Goal: Transaction & Acquisition: Purchase product/service

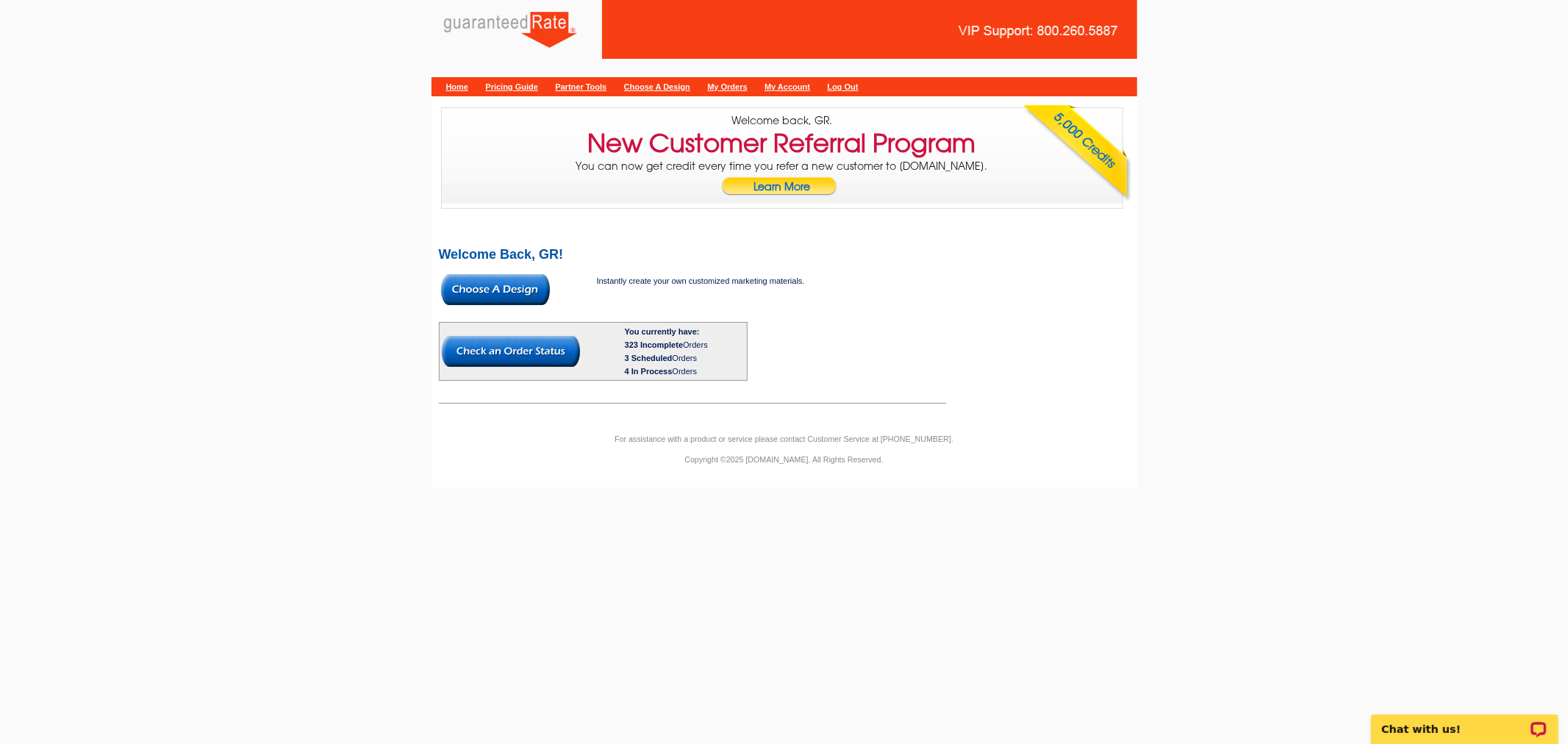
click at [518, 294] on img at bounding box center [496, 289] width 109 height 31
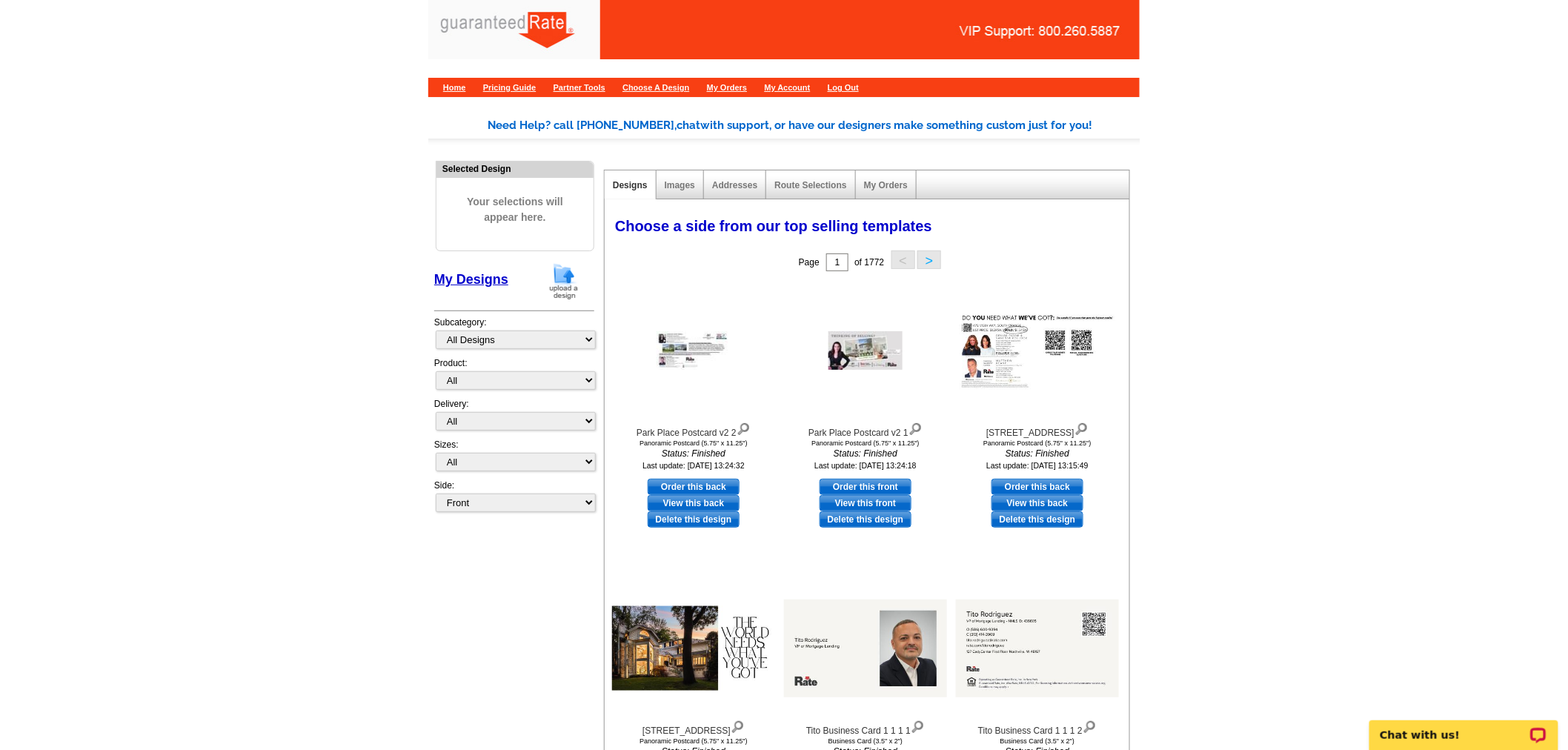
click at [570, 277] on img at bounding box center [564, 281] width 39 height 38
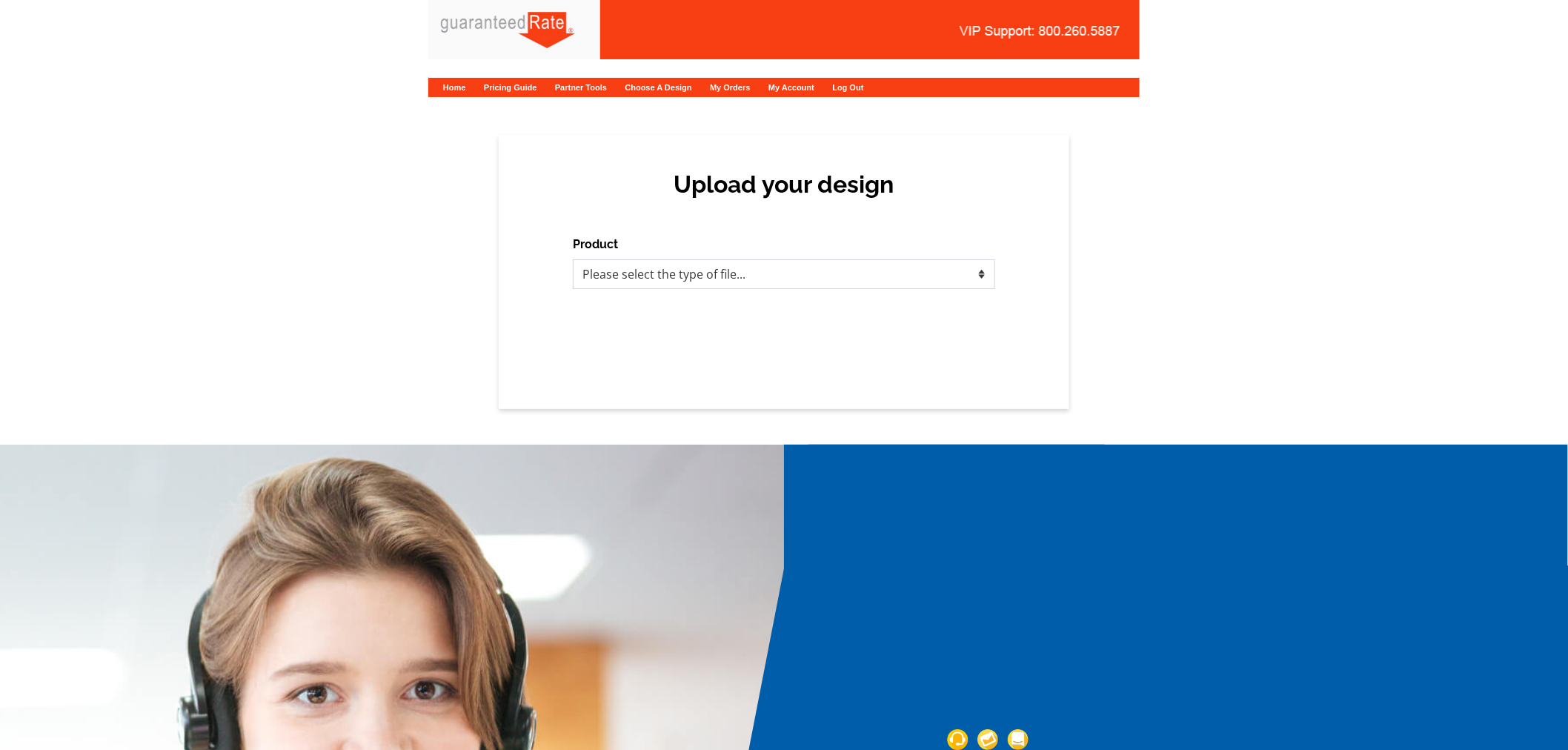
click at [760, 274] on select "Please select the type of file... Postcards Calendars Business Cards Letters an…" at bounding box center [784, 274] width 423 height 30
select select "1"
click at [573, 259] on select "Please select the type of file... Postcards Calendars Business Cards Letters an…" at bounding box center [784, 274] width 423 height 30
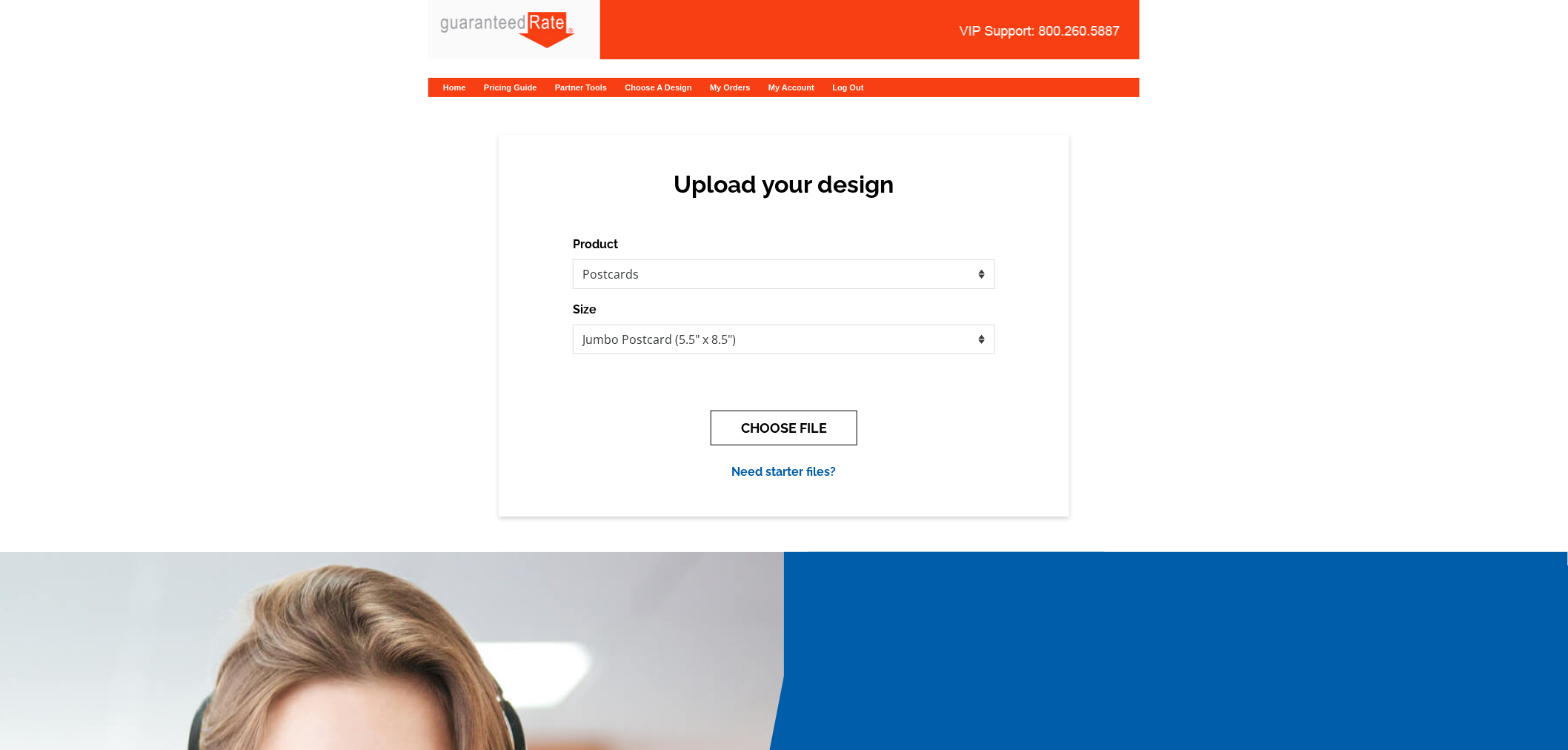
click at [793, 415] on button "CHOOSE FILE" at bounding box center [784, 428] width 147 height 35
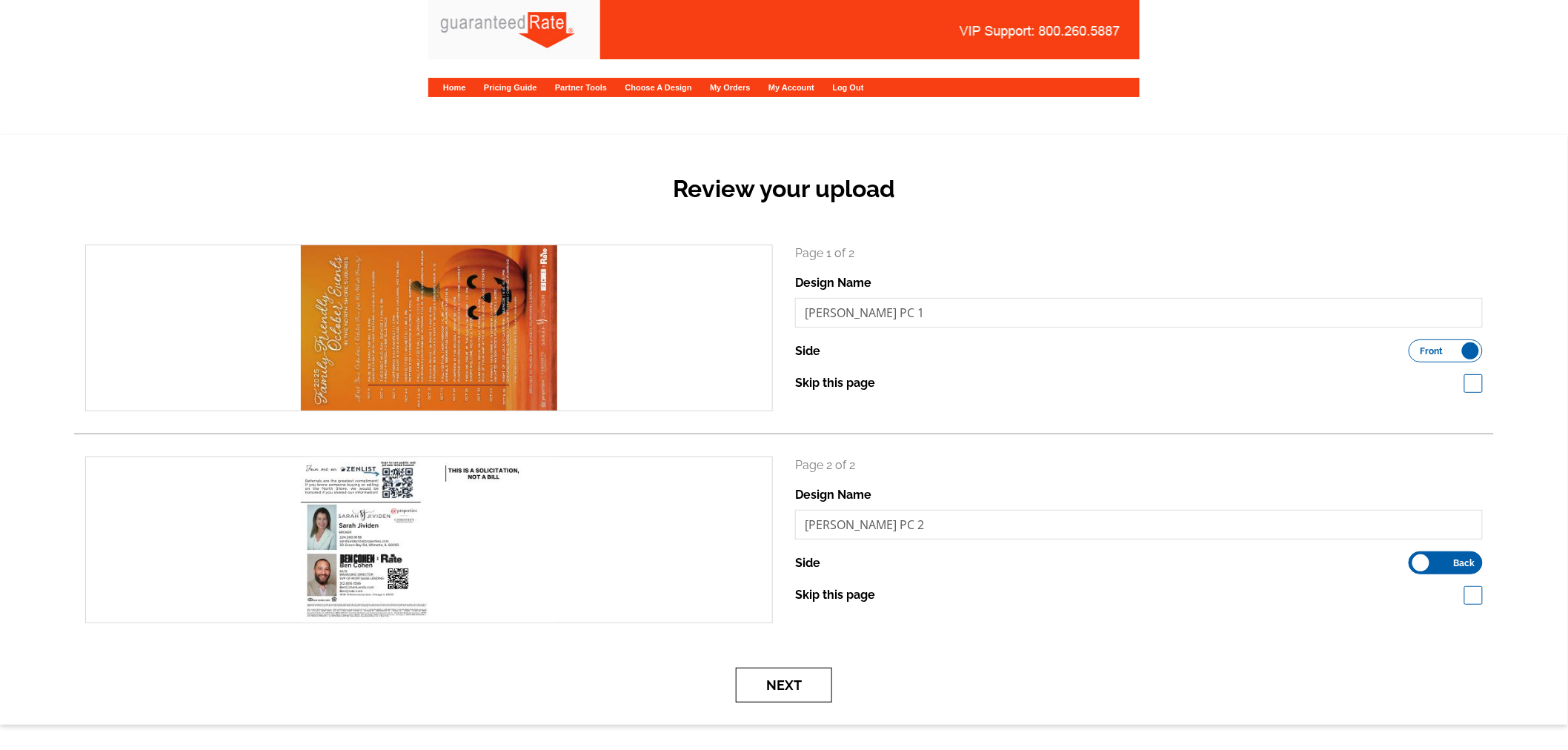
click at [780, 693] on button "Next" at bounding box center [784, 684] width 97 height 35
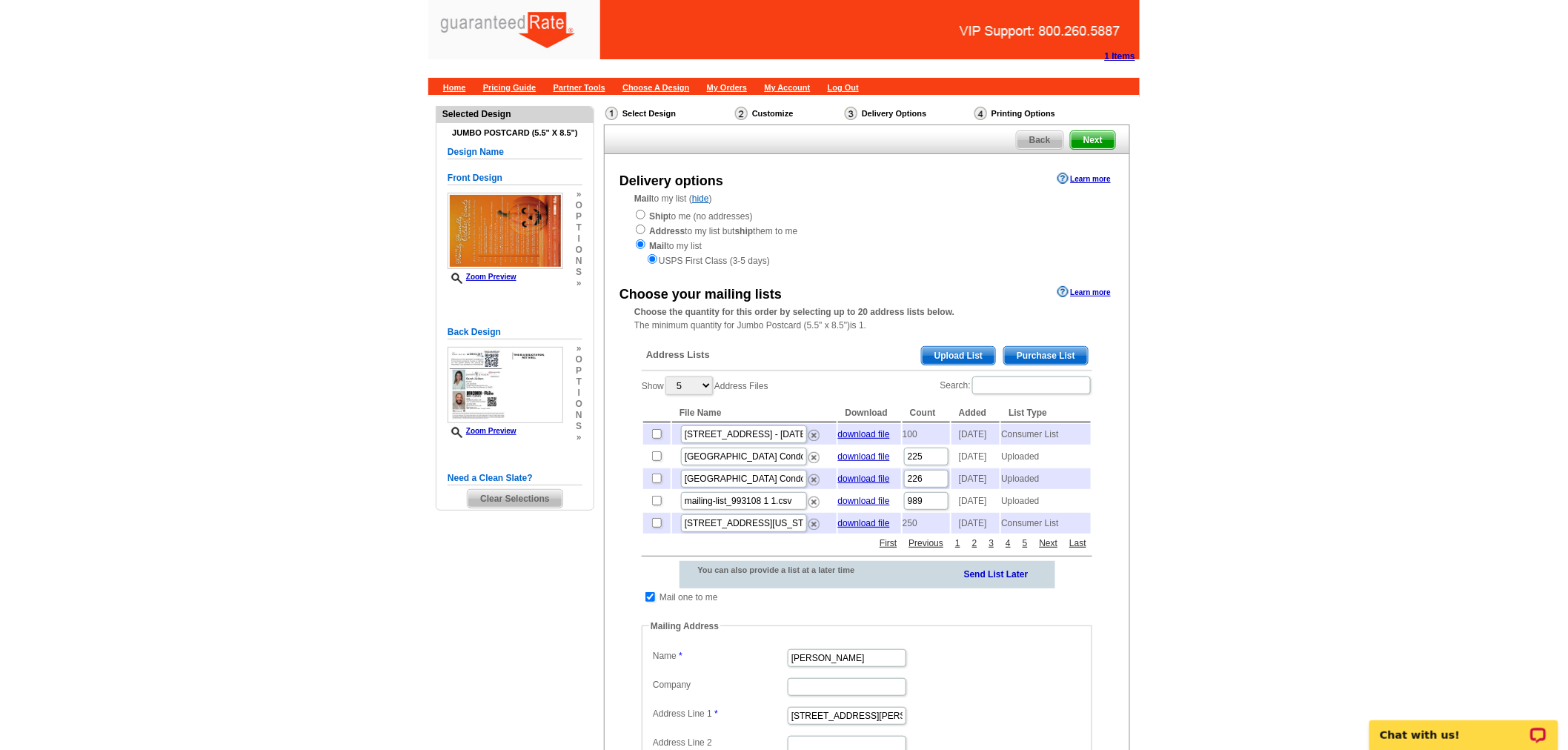
click at [951, 348] on span "Upload List" at bounding box center [959, 356] width 74 height 18
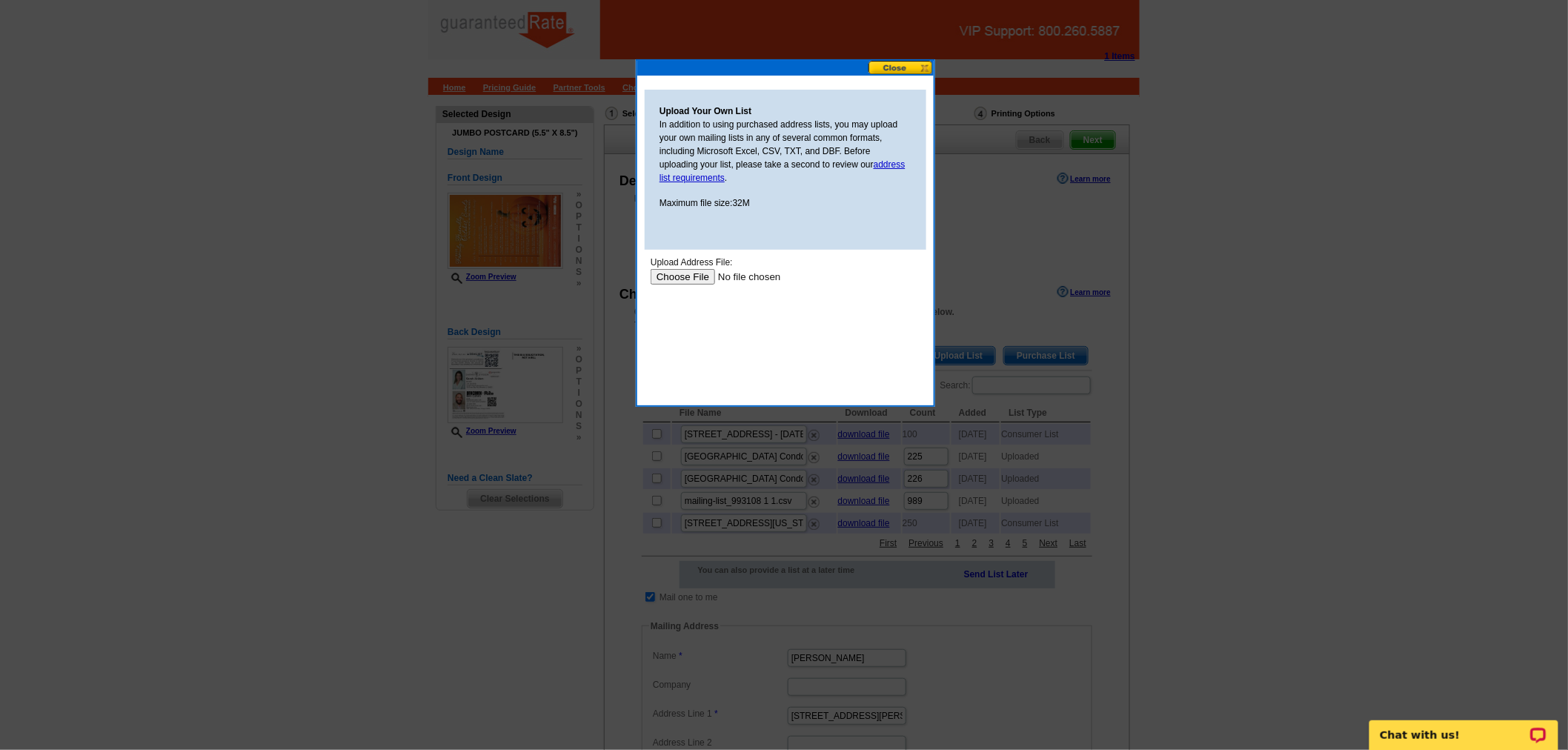
type input "C:\fakepath\Postcard_Address_List_Sarah_Jividen_June_2025.xlsx"
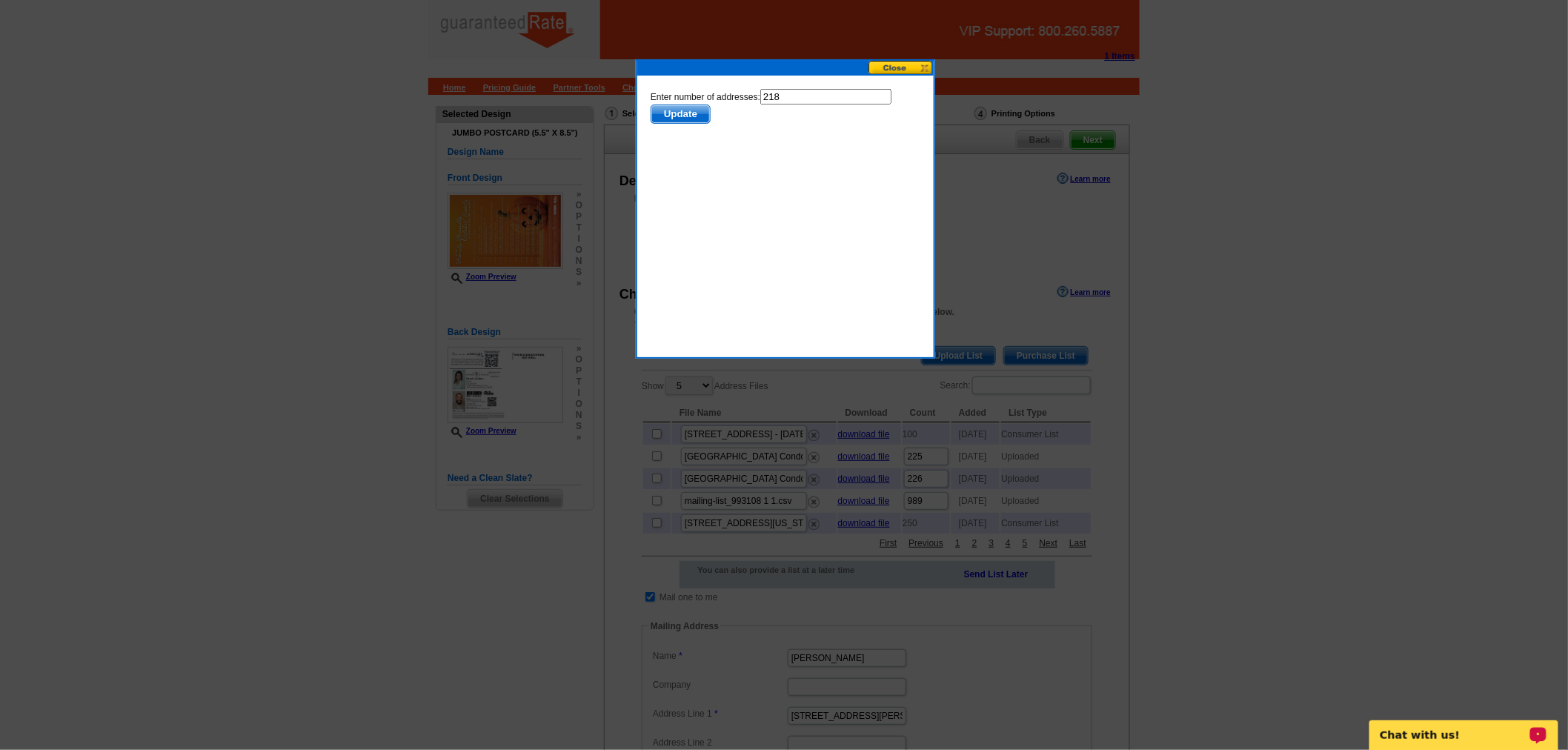
click at [819, 94] on input "218" at bounding box center [826, 96] width 132 height 16
type input "217"
click at [682, 98] on form "Enter number of addresses: 217 Update" at bounding box center [785, 105] width 269 height 35
click at [682, 105] on span "Update" at bounding box center [679, 114] width 59 height 18
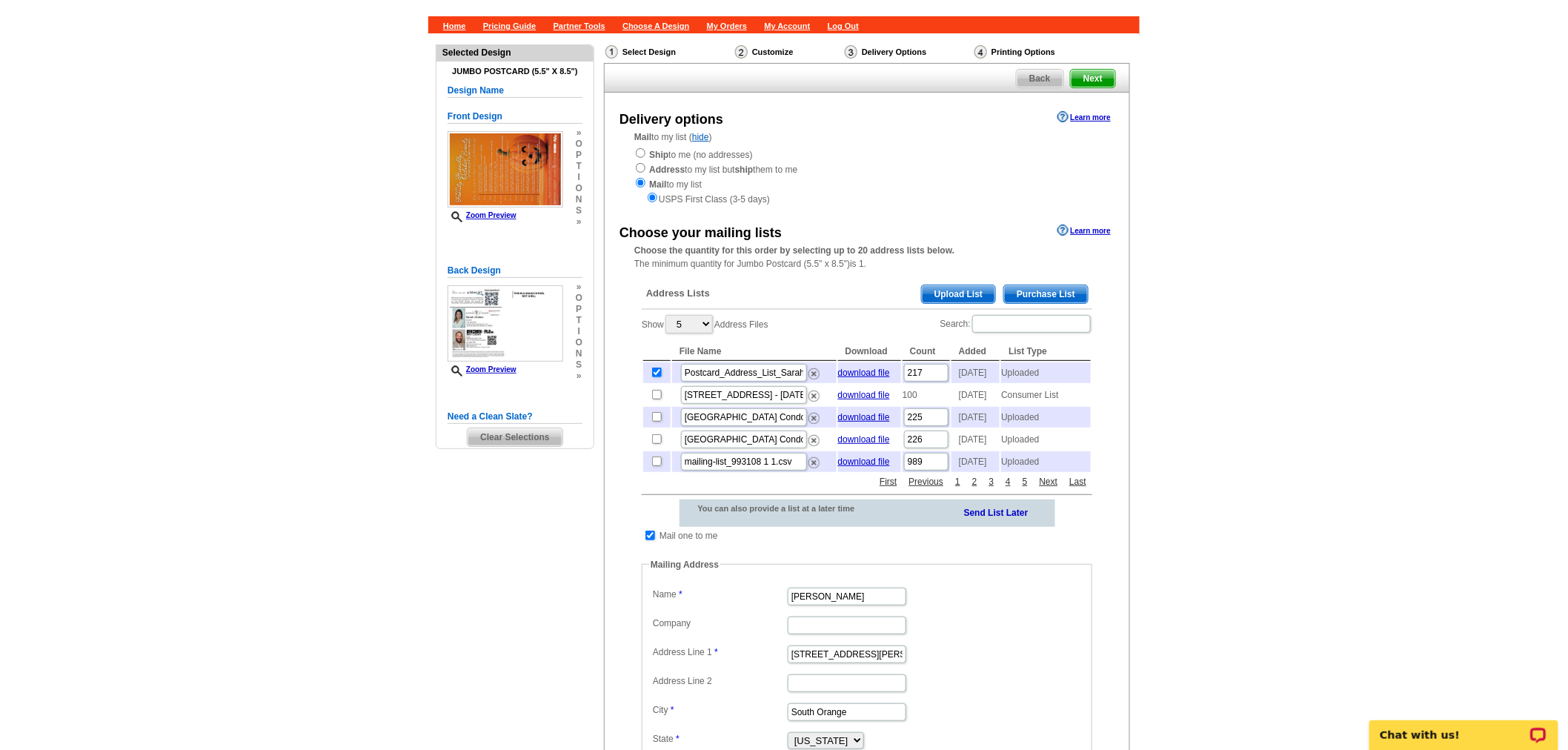
scroll to position [165, 0]
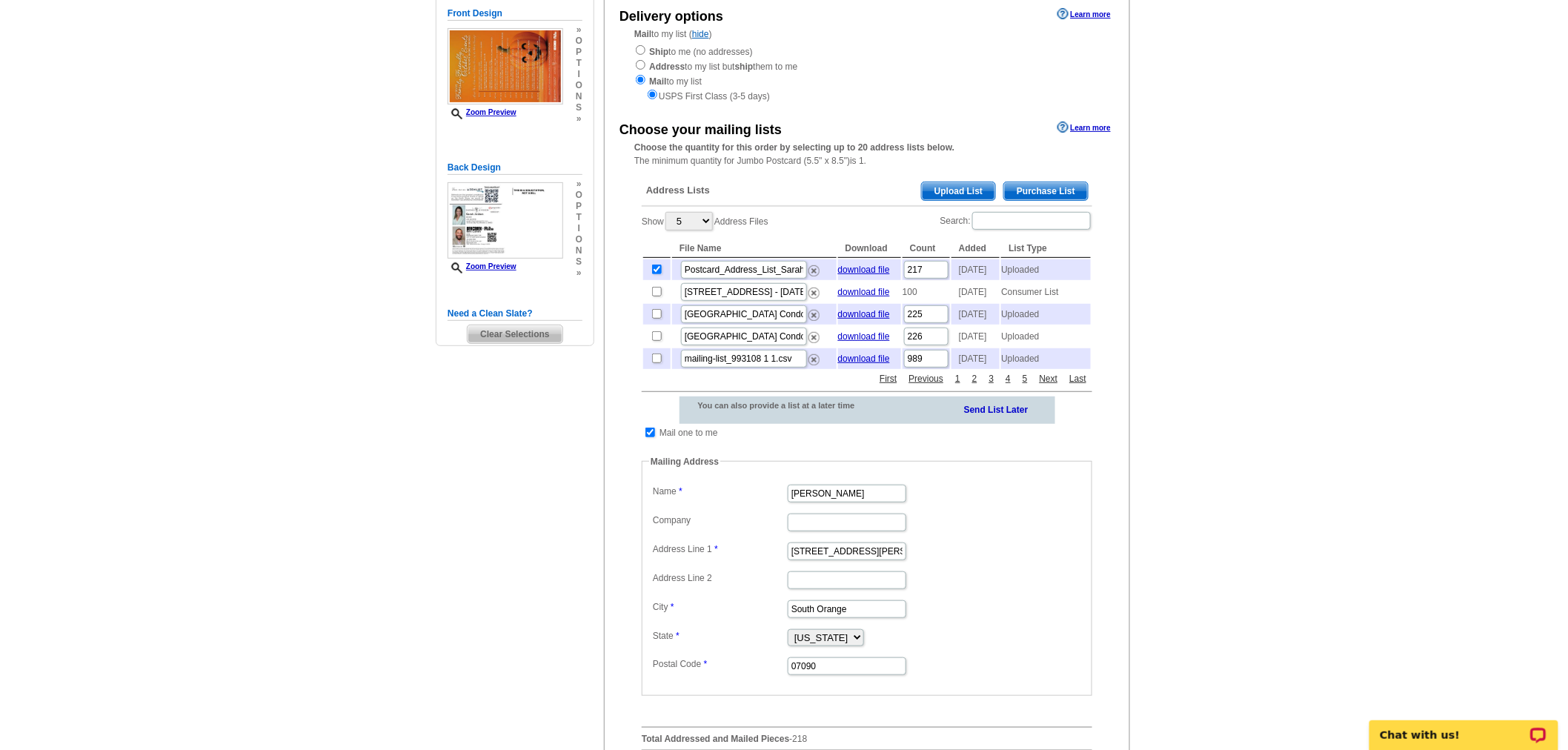
click at [643, 440] on td at bounding box center [650, 432] width 14 height 15
click at [646, 437] on input "checkbox" at bounding box center [650, 433] width 10 height 10
checkbox input "false"
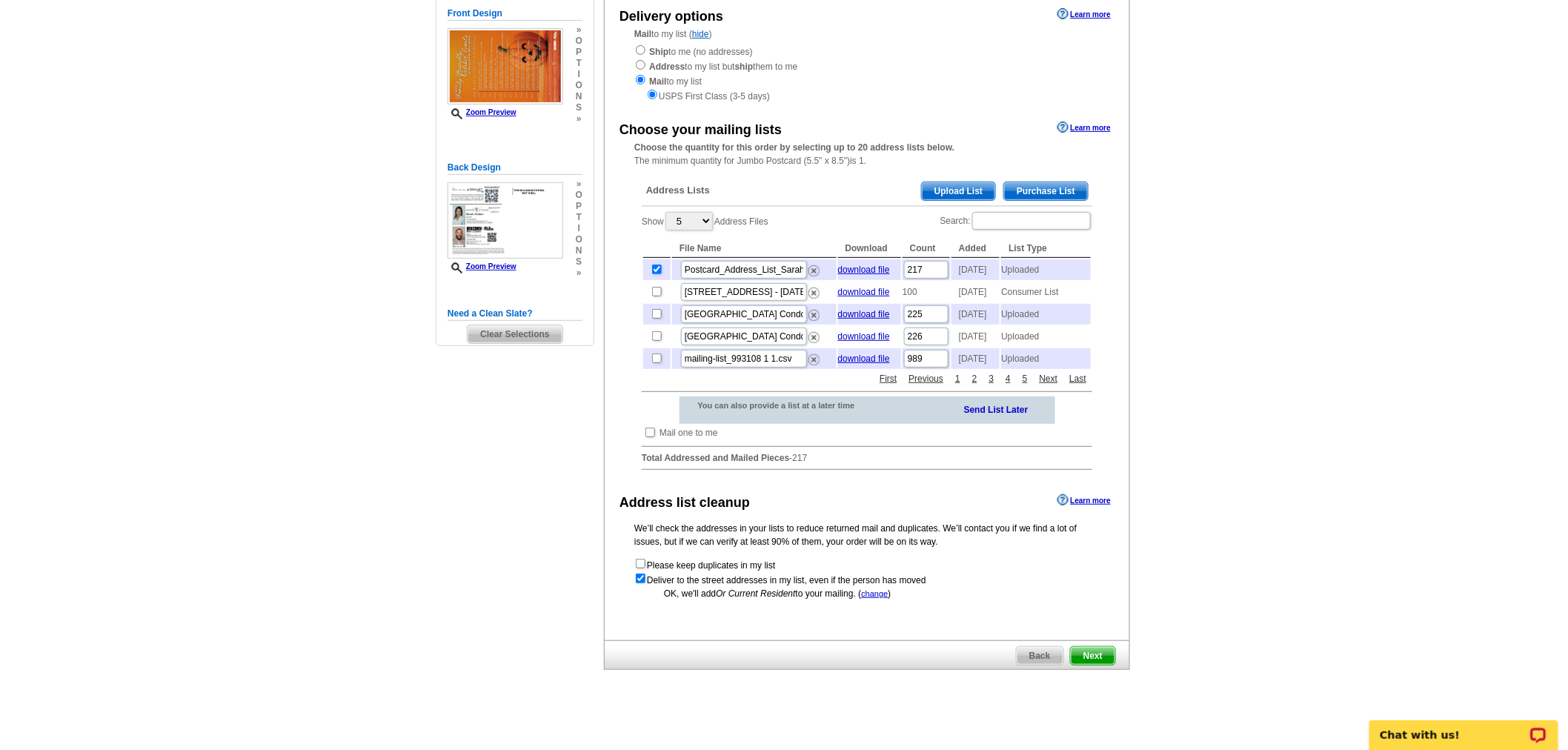
click at [1097, 664] on span "Next" at bounding box center [1093, 656] width 45 height 18
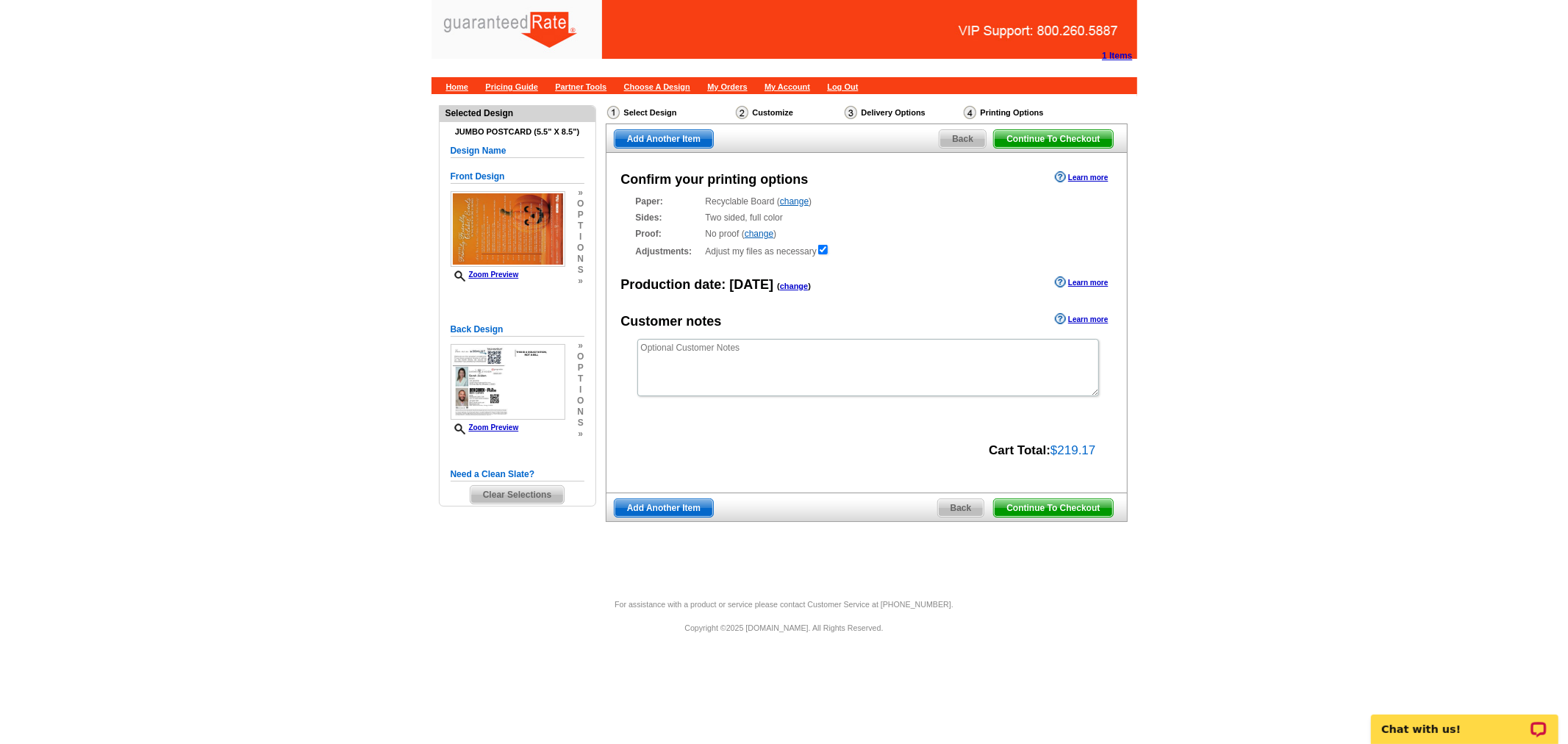
click at [1016, 515] on span "Continue To Checkout" at bounding box center [1054, 509] width 119 height 18
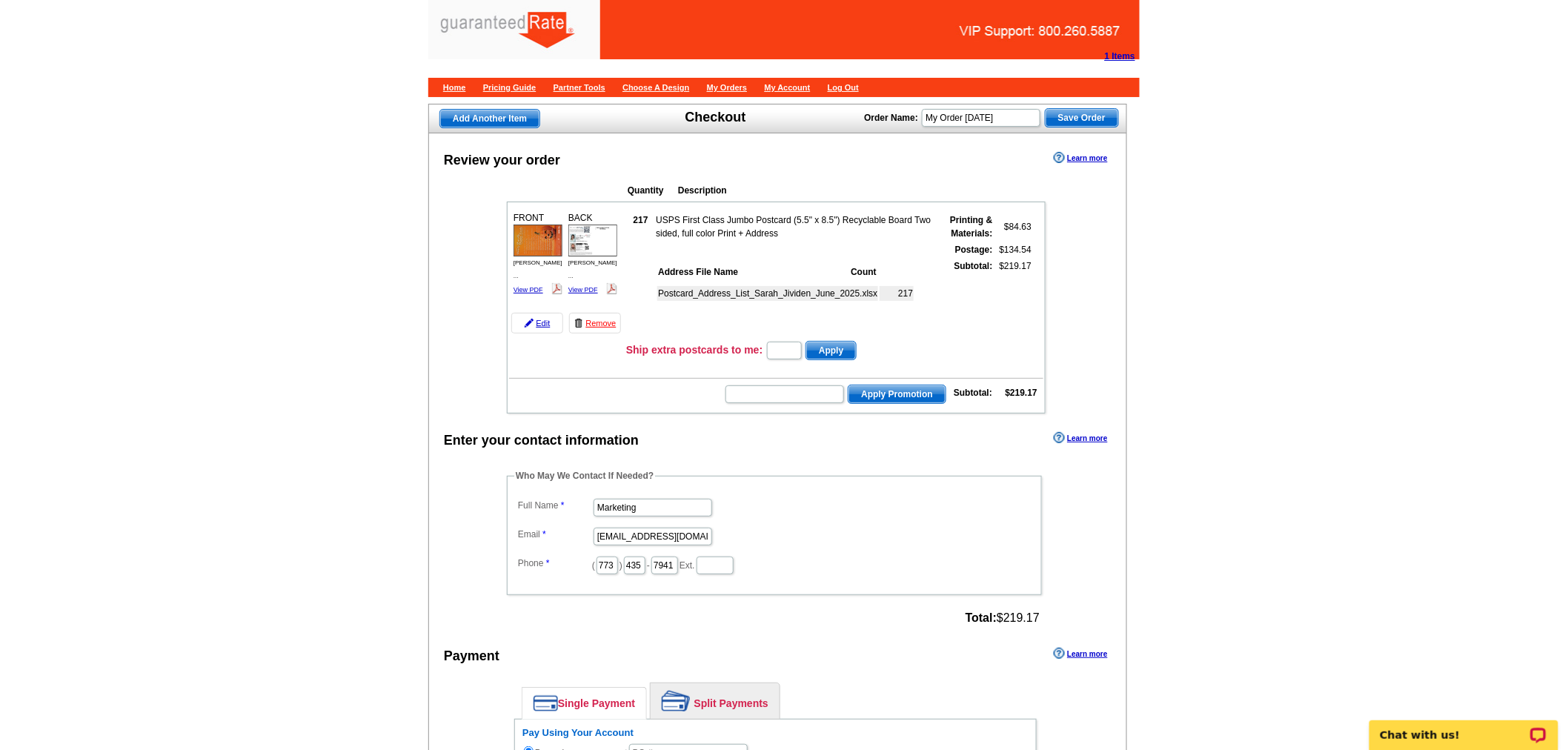
click at [661, 495] on dd "Marketing" at bounding box center [775, 506] width 521 height 23
click at [661, 499] on input "Marketing" at bounding box center [652, 508] width 119 height 18
type input "s"
type input "[PERSON_NAME]"
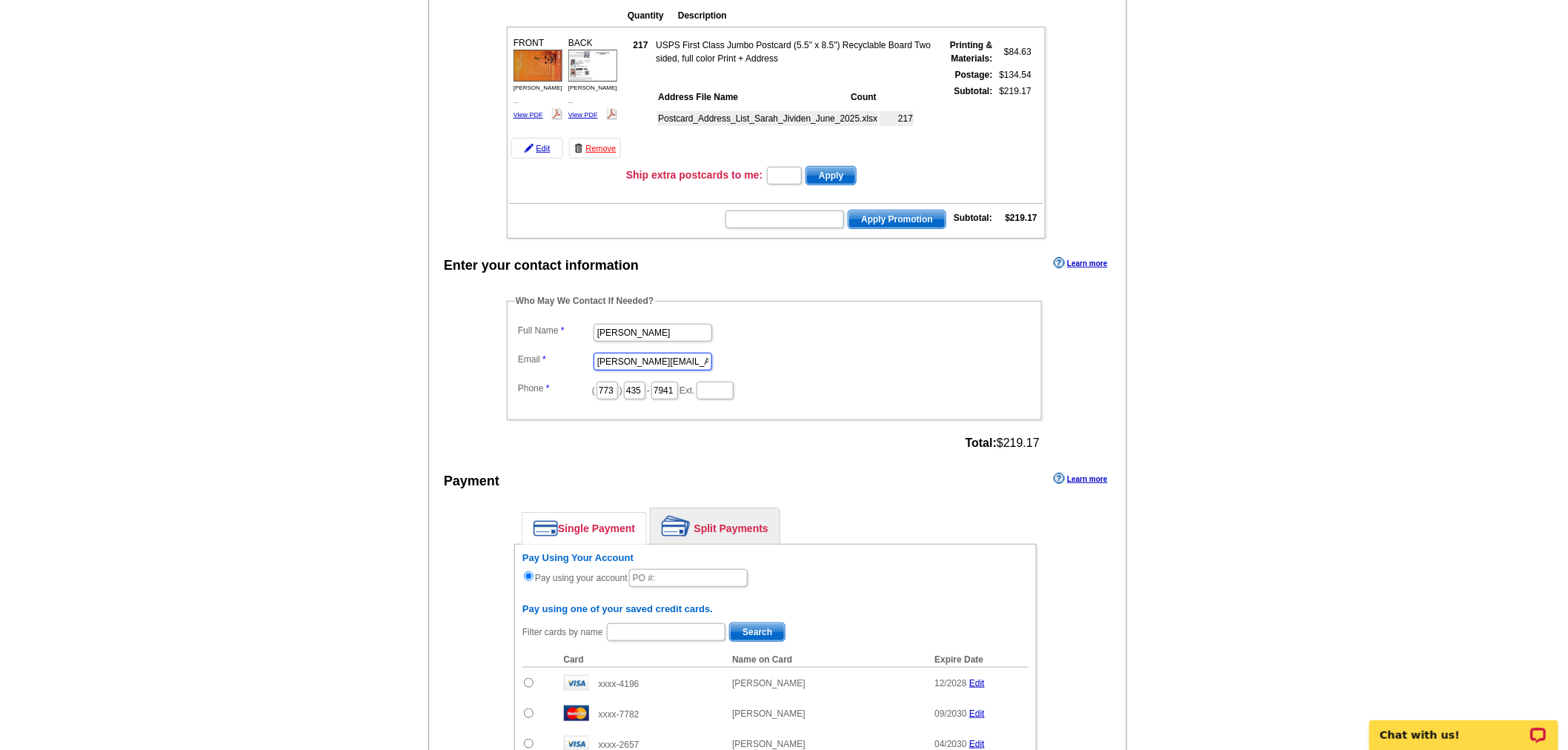
scroll to position [411, 0]
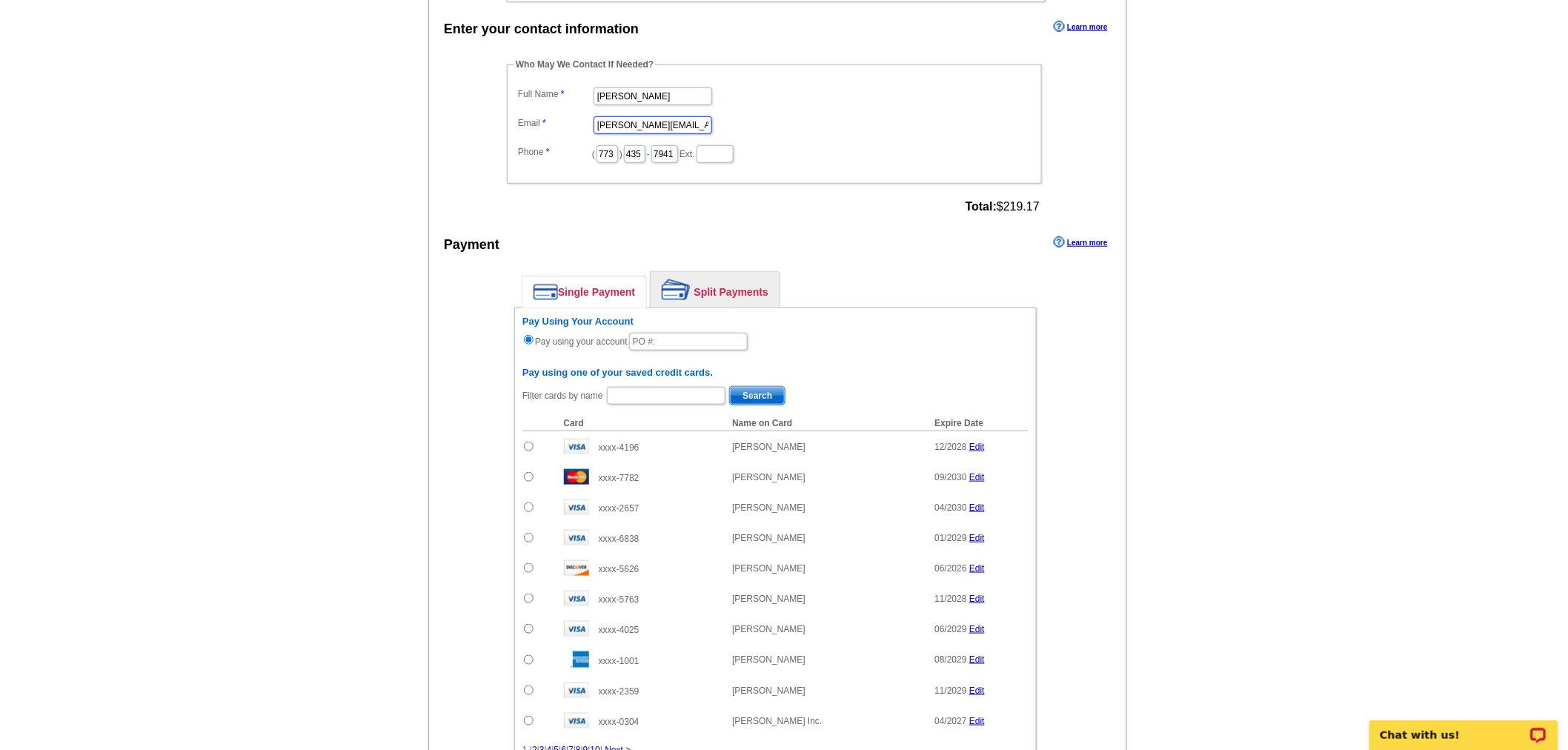
type input "[PERSON_NAME][EMAIL_ADDRESS][PERSON_NAME][DOMAIN_NAME]"
click at [667, 283] on img at bounding box center [676, 289] width 29 height 21
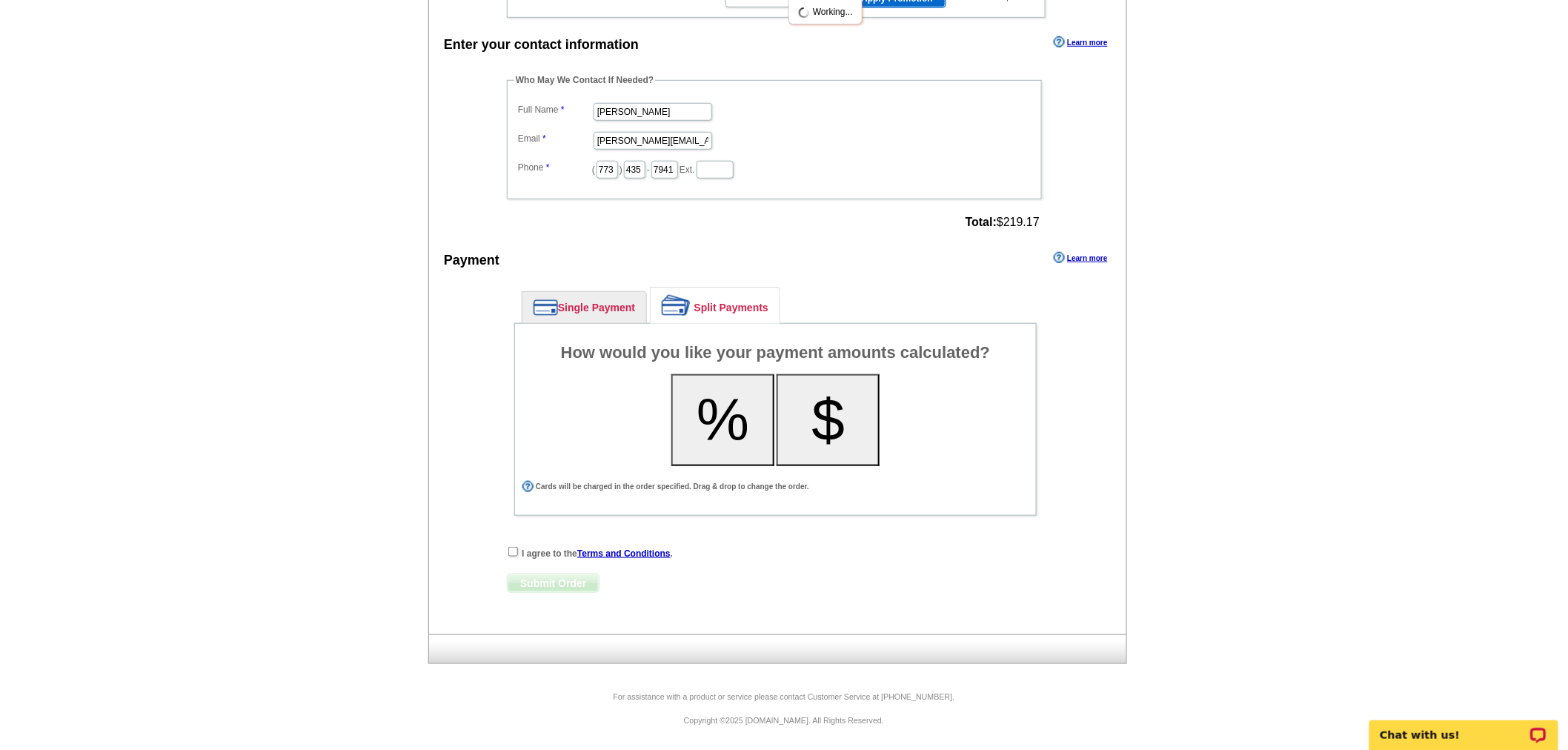
scroll to position [387, 0]
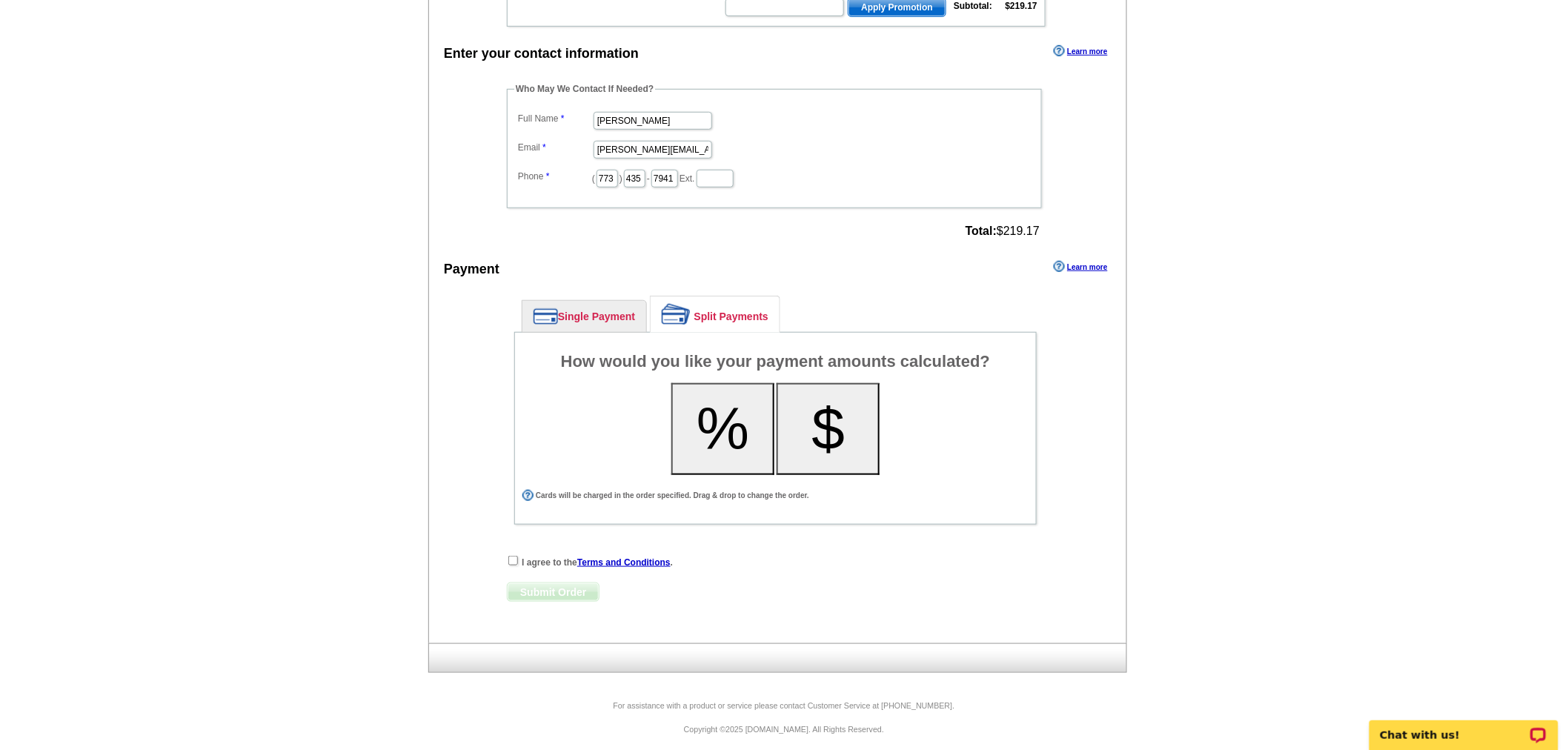
click at [711, 410] on button "%" at bounding box center [722, 429] width 103 height 92
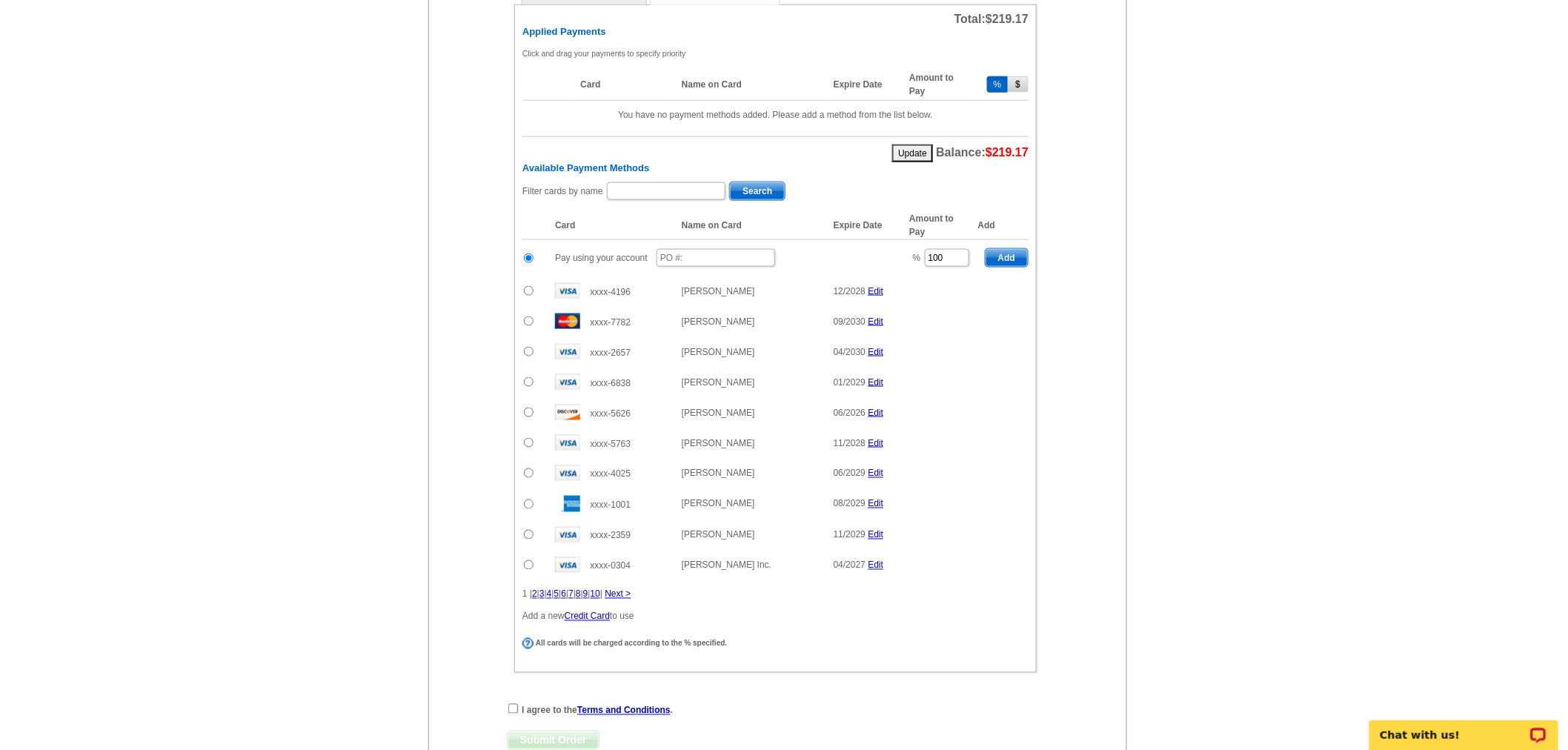
scroll to position [716, 0]
click at [717, 247] on input "text" at bounding box center [715, 256] width 119 height 18
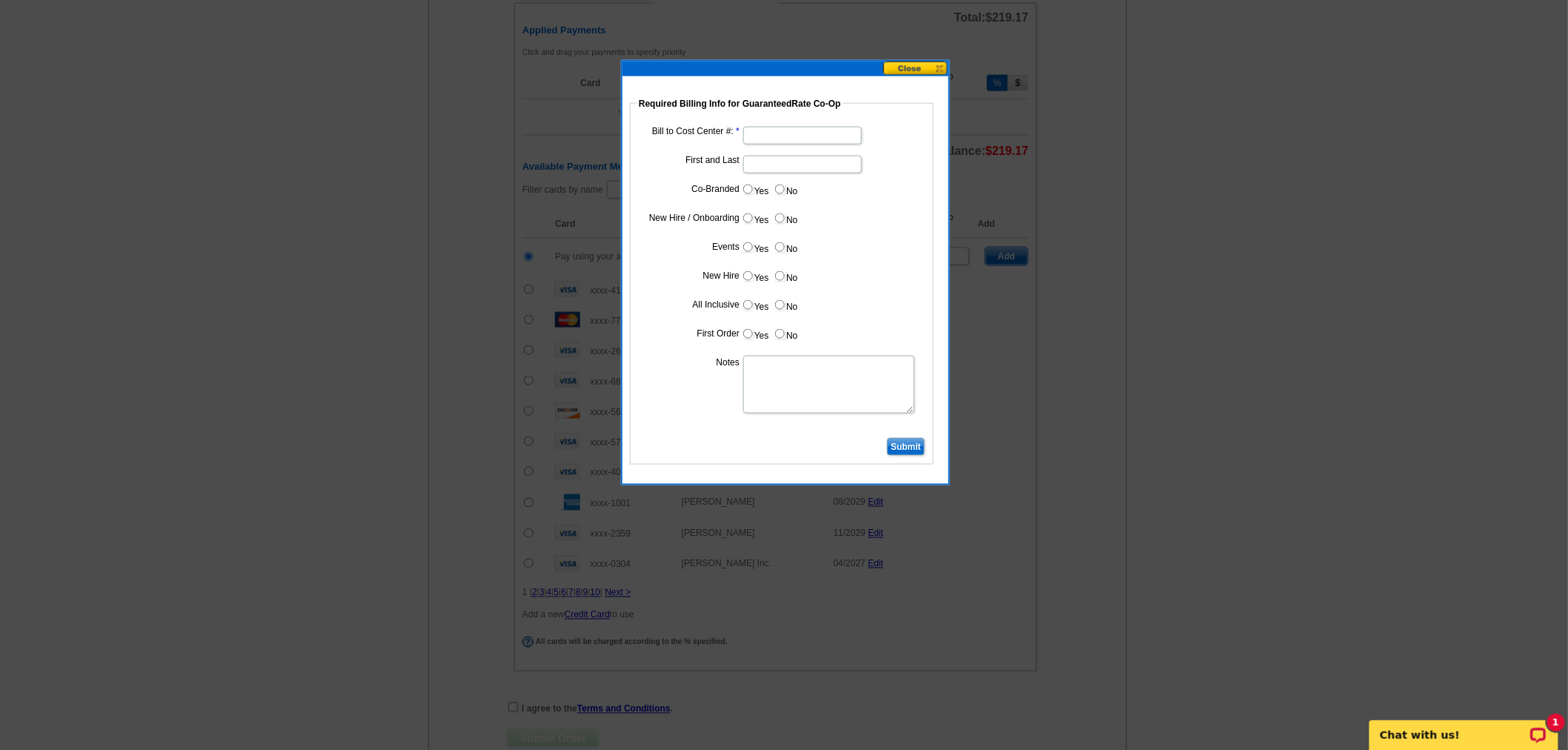
type input "09252025_345_sb"
click at [789, 134] on input "Bill to Cost Center #:" at bounding box center [802, 136] width 119 height 18
type input "1243"
click at [795, 169] on input "First and Last" at bounding box center [802, 165] width 119 height 18
type input "Ben Cohen"
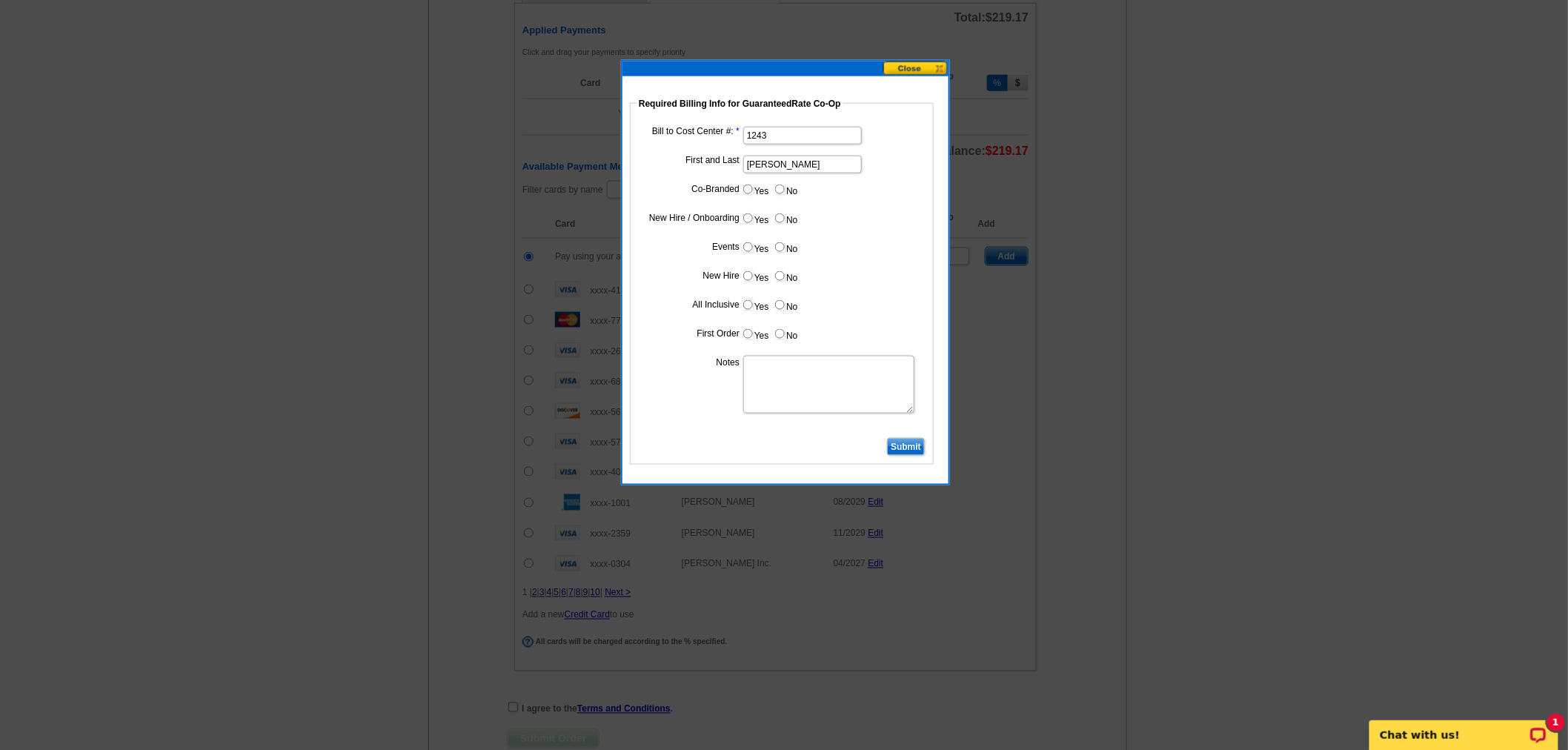
click at [739, 187] on dd "Yes No" at bounding box center [782, 191] width 289 height 23
click at [752, 187] on label "Yes" at bounding box center [755, 188] width 27 height 17
click at [752, 187] on input "Yes" at bounding box center [748, 189] width 10 height 10
radio input "true"
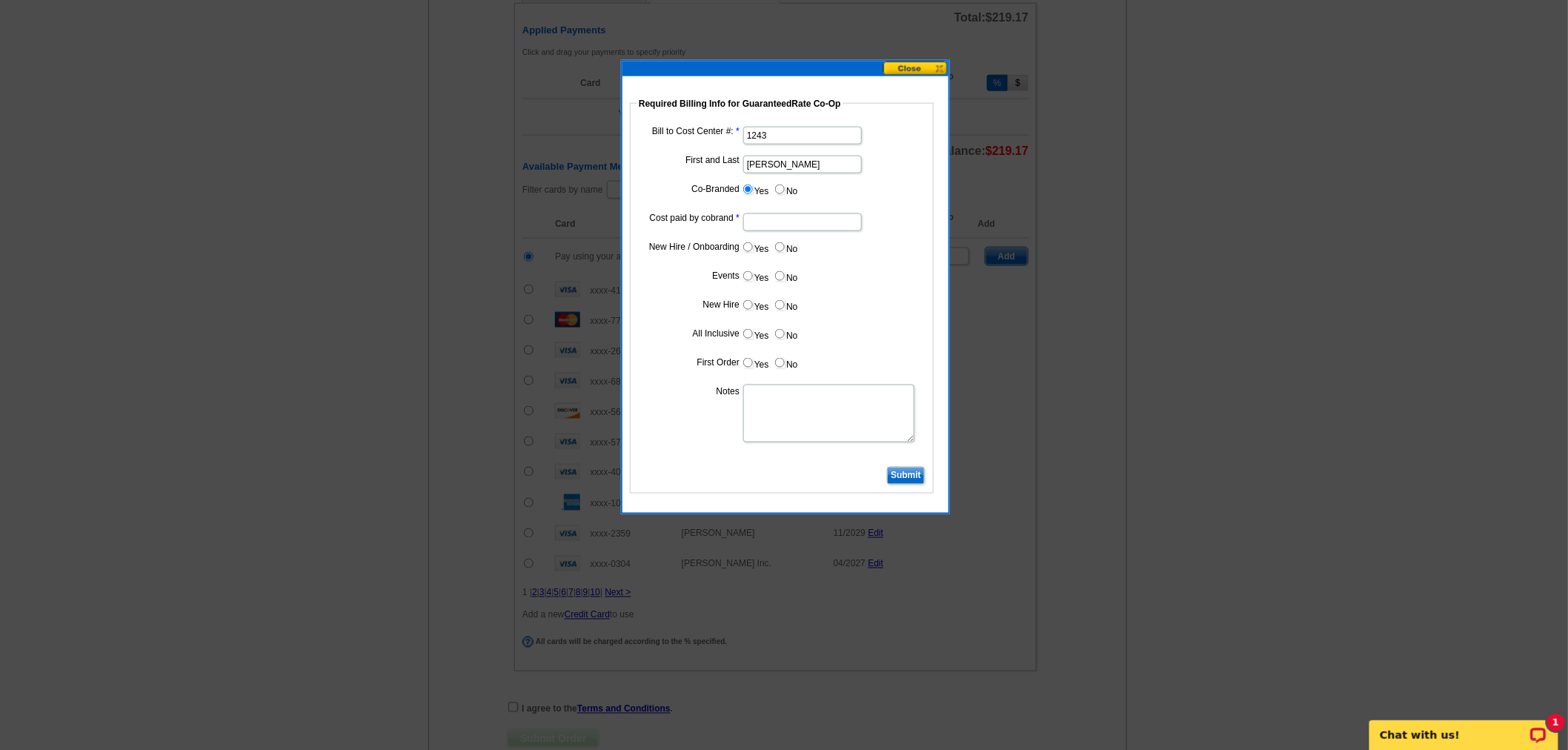
click at [750, 187] on input "Yes" at bounding box center [748, 189] width 10 height 10
click at [776, 226] on input "Cost paid by cobrand" at bounding box center [802, 222] width 119 height 18
type input "50%"
click at [788, 240] on label "No" at bounding box center [786, 246] width 24 height 17
click at [785, 242] on input "No" at bounding box center [780, 247] width 10 height 10
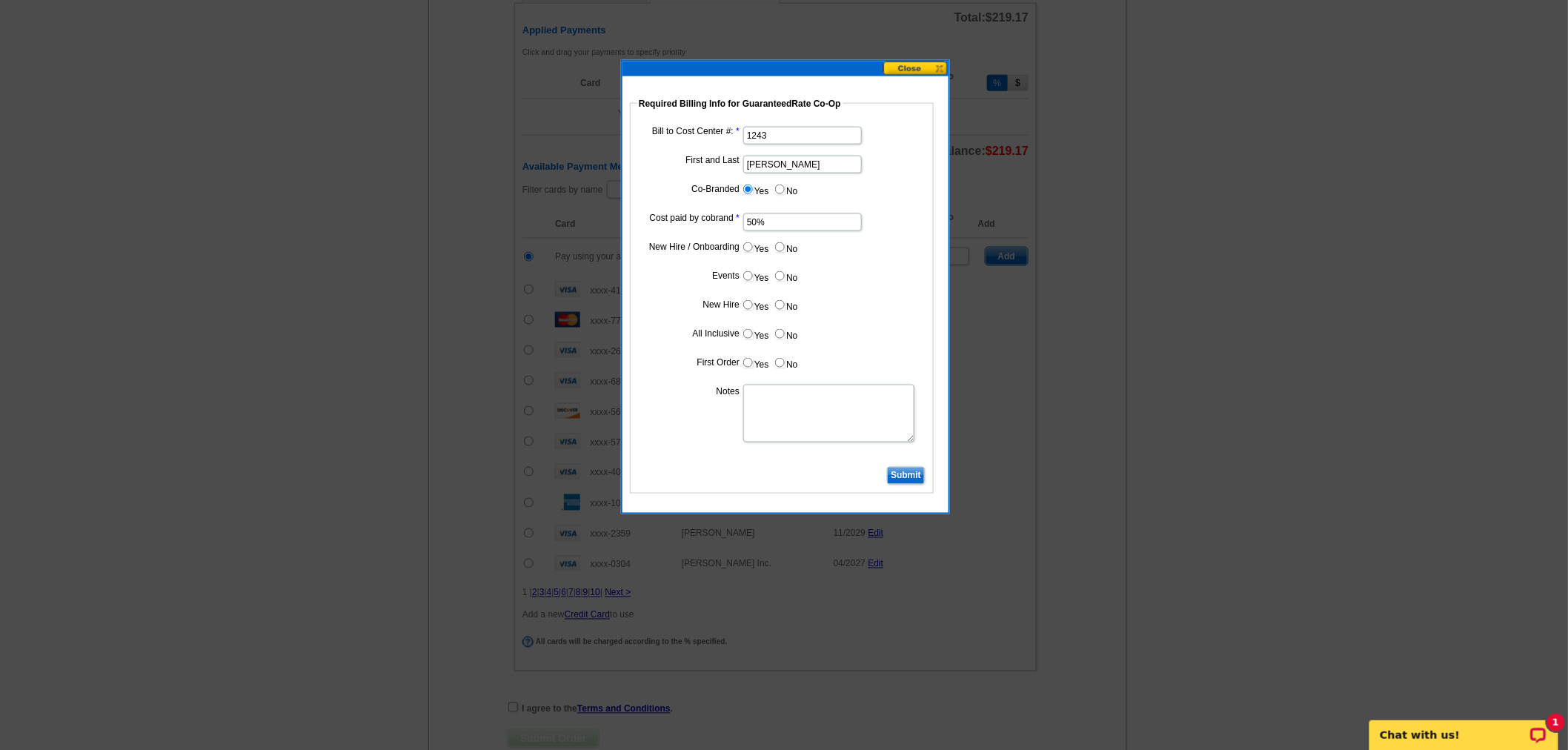
radio input "true"
click at [788, 282] on label "No" at bounding box center [786, 275] width 24 height 17
click at [785, 281] on input "No" at bounding box center [780, 276] width 10 height 10
radio input "true"
click at [786, 296] on label "No" at bounding box center [786, 304] width 24 height 17
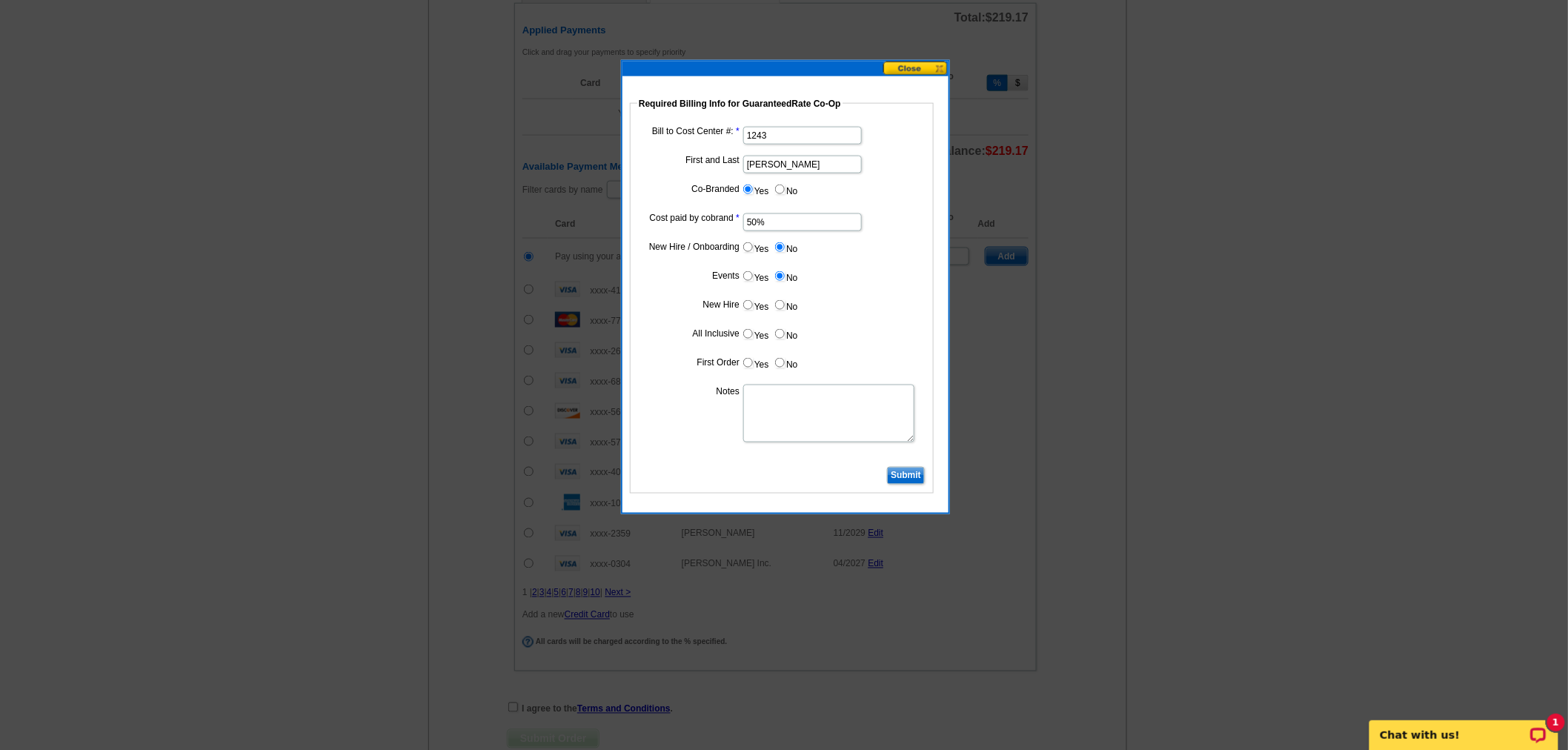
click at [785, 300] on input "No" at bounding box center [780, 305] width 10 height 10
radio input "true"
click at [784, 328] on label "No" at bounding box center [786, 333] width 24 height 17
click at [784, 329] on input "No" at bounding box center [780, 334] width 10 height 10
radio input "true"
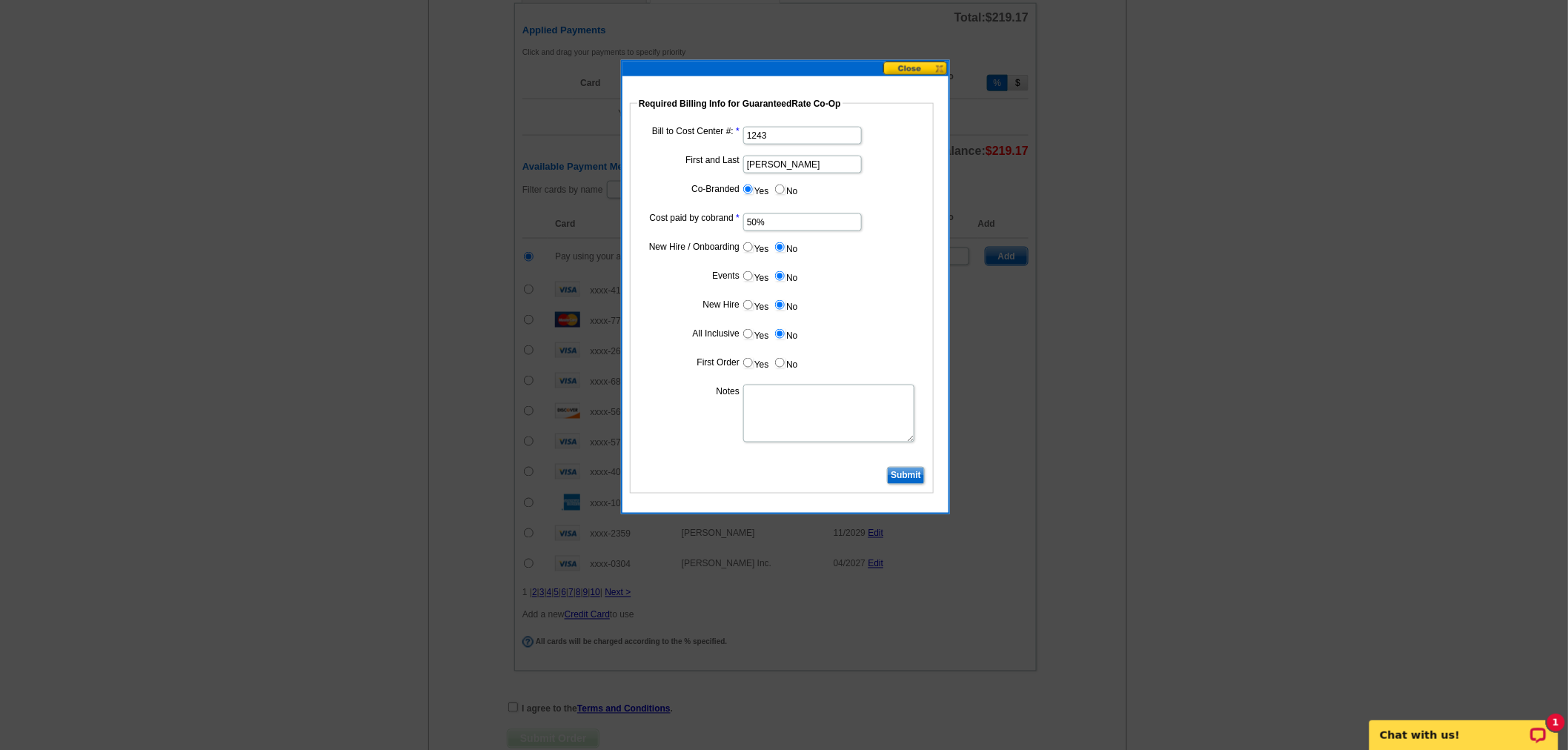
click at [793, 368] on dd "Yes No" at bounding box center [782, 365] width 289 height 23
click at [791, 367] on label "No" at bounding box center [786, 362] width 24 height 17
click at [785, 367] on input "No" at bounding box center [780, 363] width 10 height 10
radio input "true"
click at [812, 420] on textarea "Notes" at bounding box center [829, 414] width 172 height 58
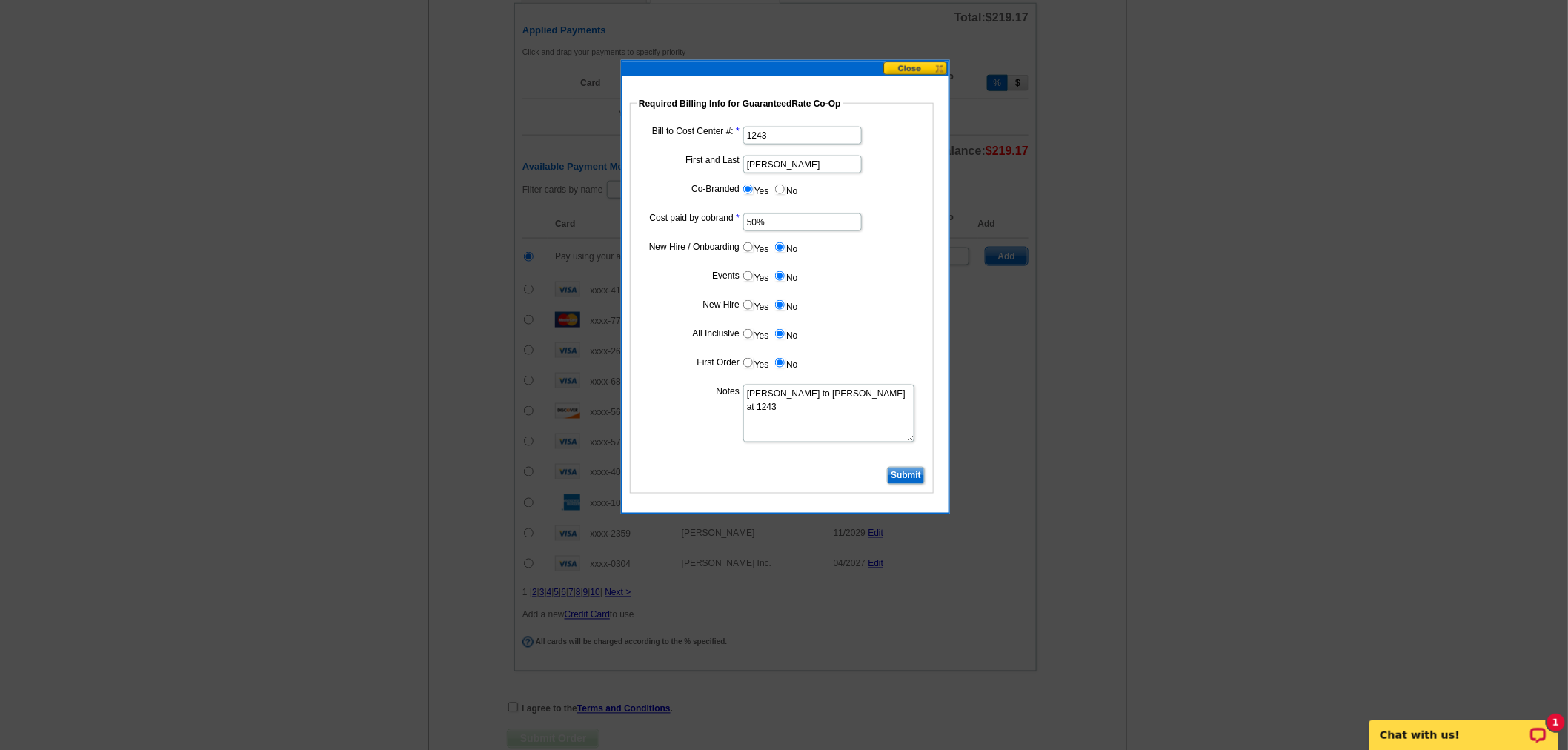
type textarea "Bill to Ben Cohen at 1243"
click at [897, 467] on input "Submit" at bounding box center [906, 476] width 38 height 18
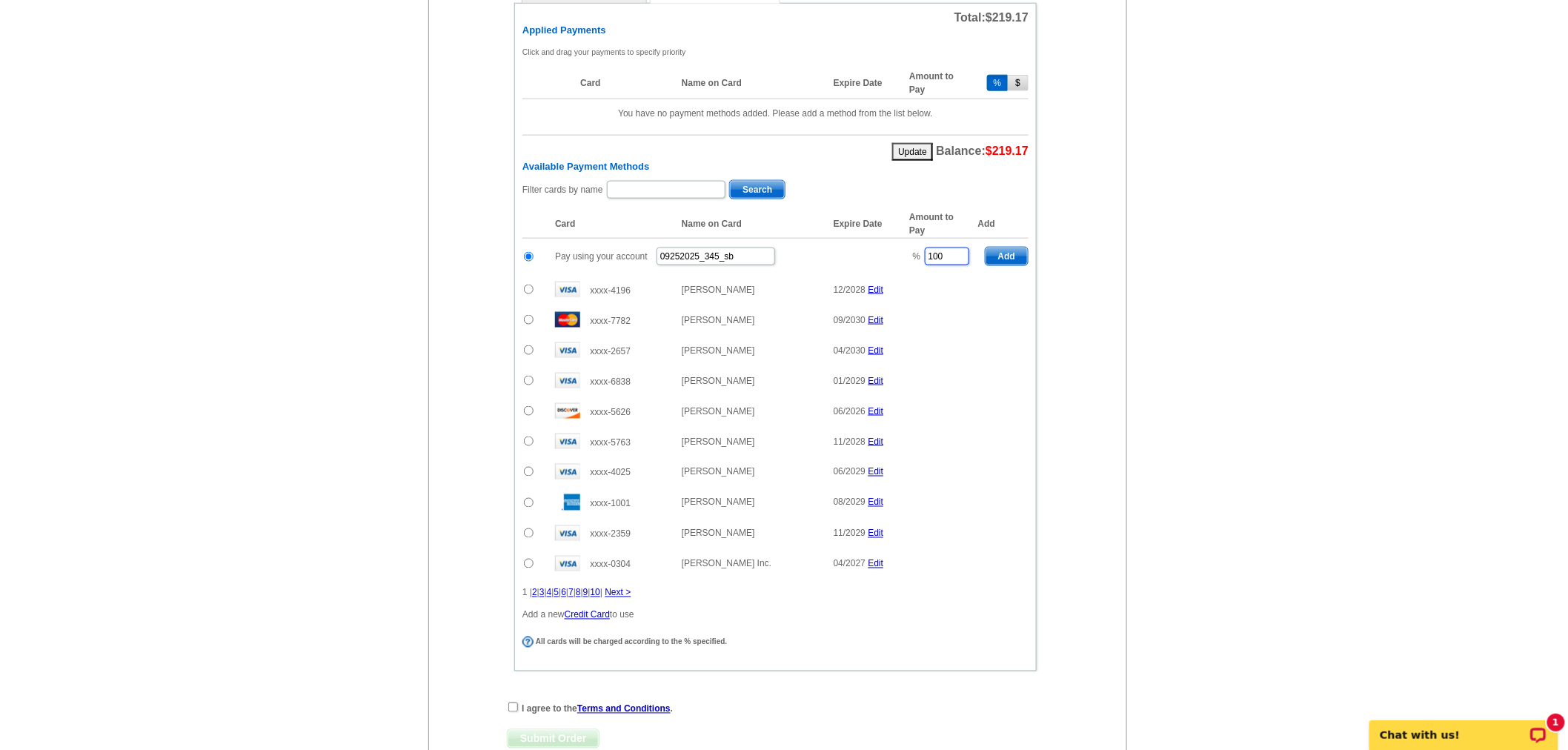
drag, startPoint x: 959, startPoint y: 244, endPoint x: 905, endPoint y: 240, distance: 54.1
click at [905, 240] on td "% 100" at bounding box center [940, 256] width 76 height 36
click at [1005, 247] on span "Add" at bounding box center [1006, 256] width 42 height 18
type input "100"
radio input "false"
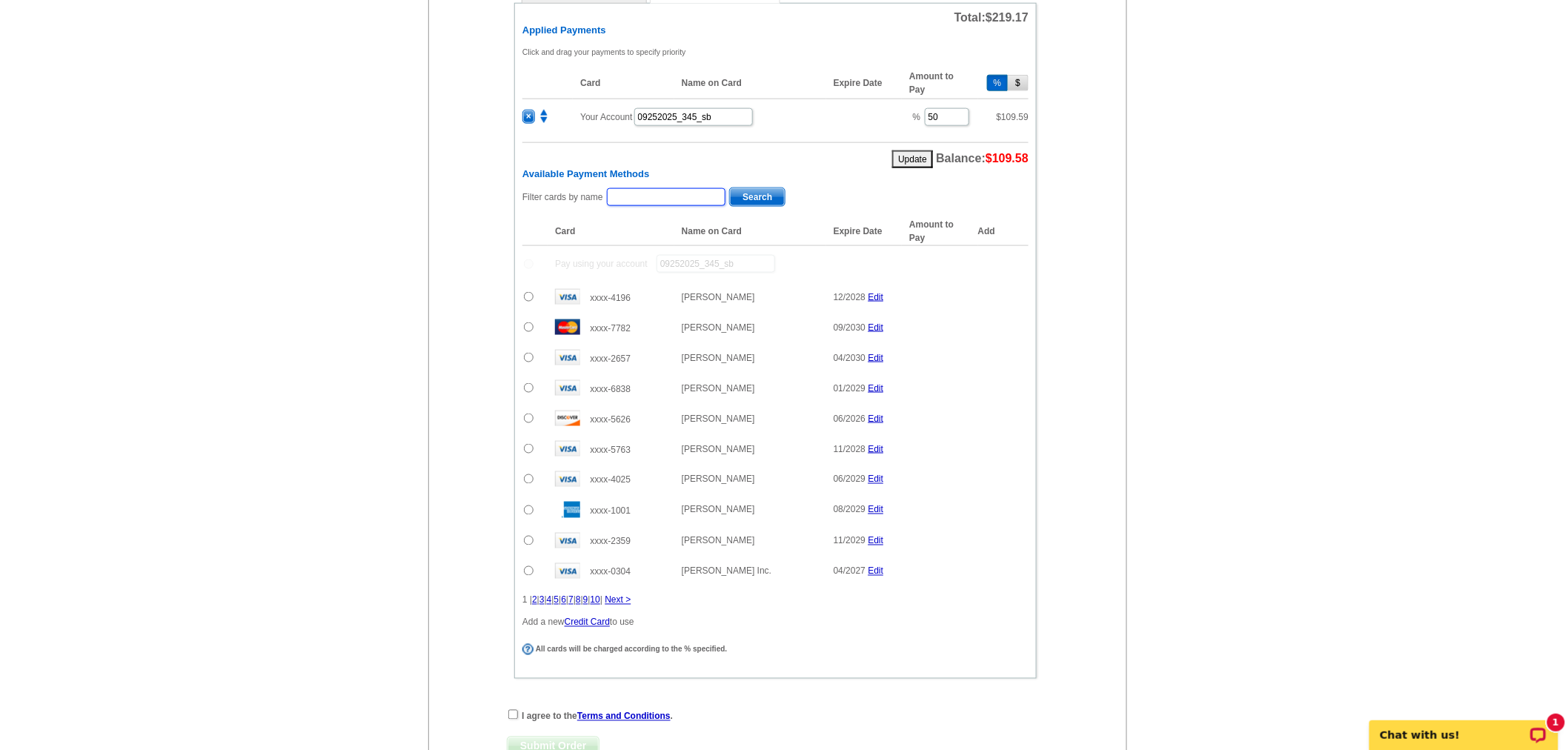
click at [641, 189] on input "text" at bounding box center [666, 197] width 119 height 18
type input "jividen"
click at [788, 190] on div "Filter cards by name jividen Search" at bounding box center [775, 197] width 506 height 23
click at [775, 188] on span "Search" at bounding box center [757, 197] width 55 height 18
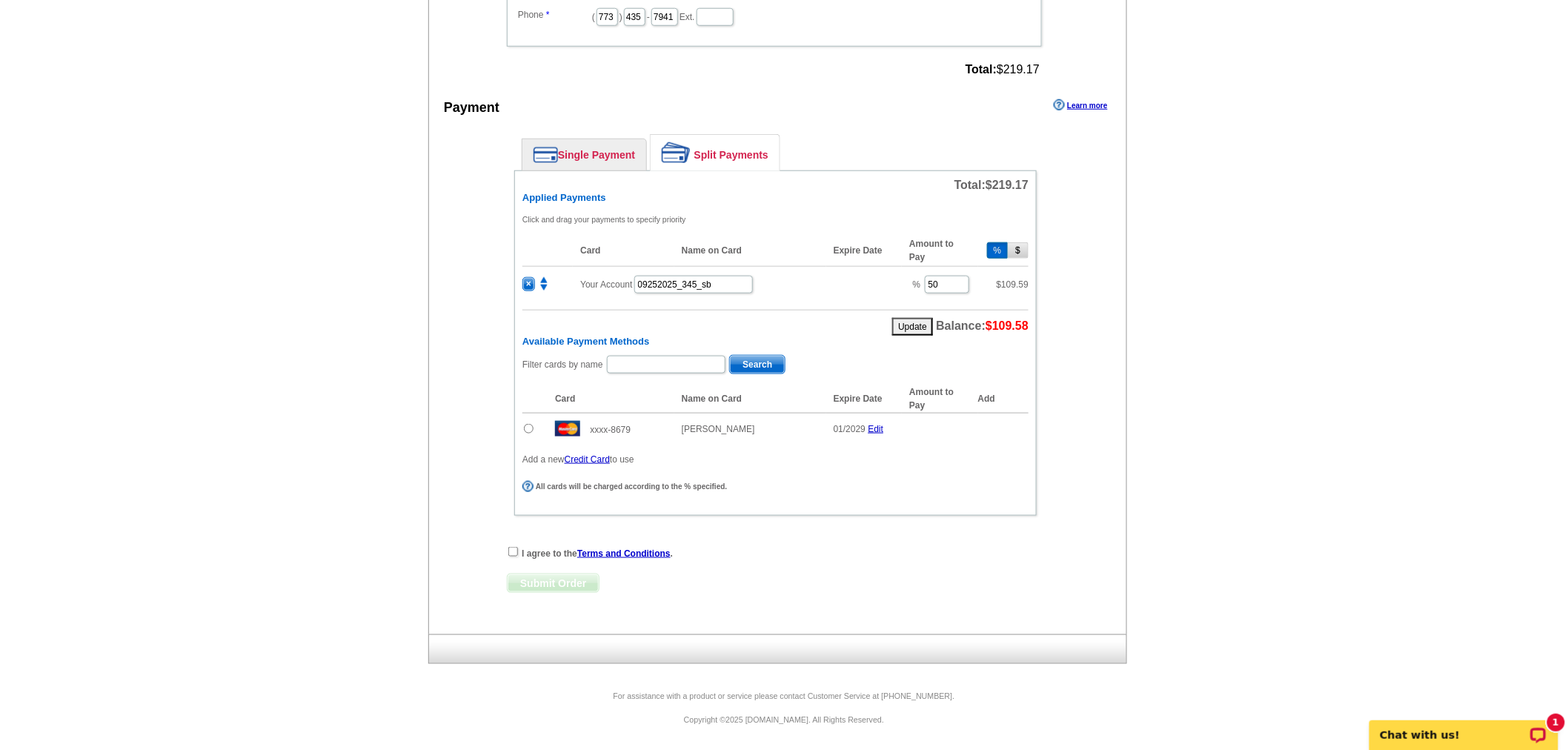
scroll to position [540, 0]
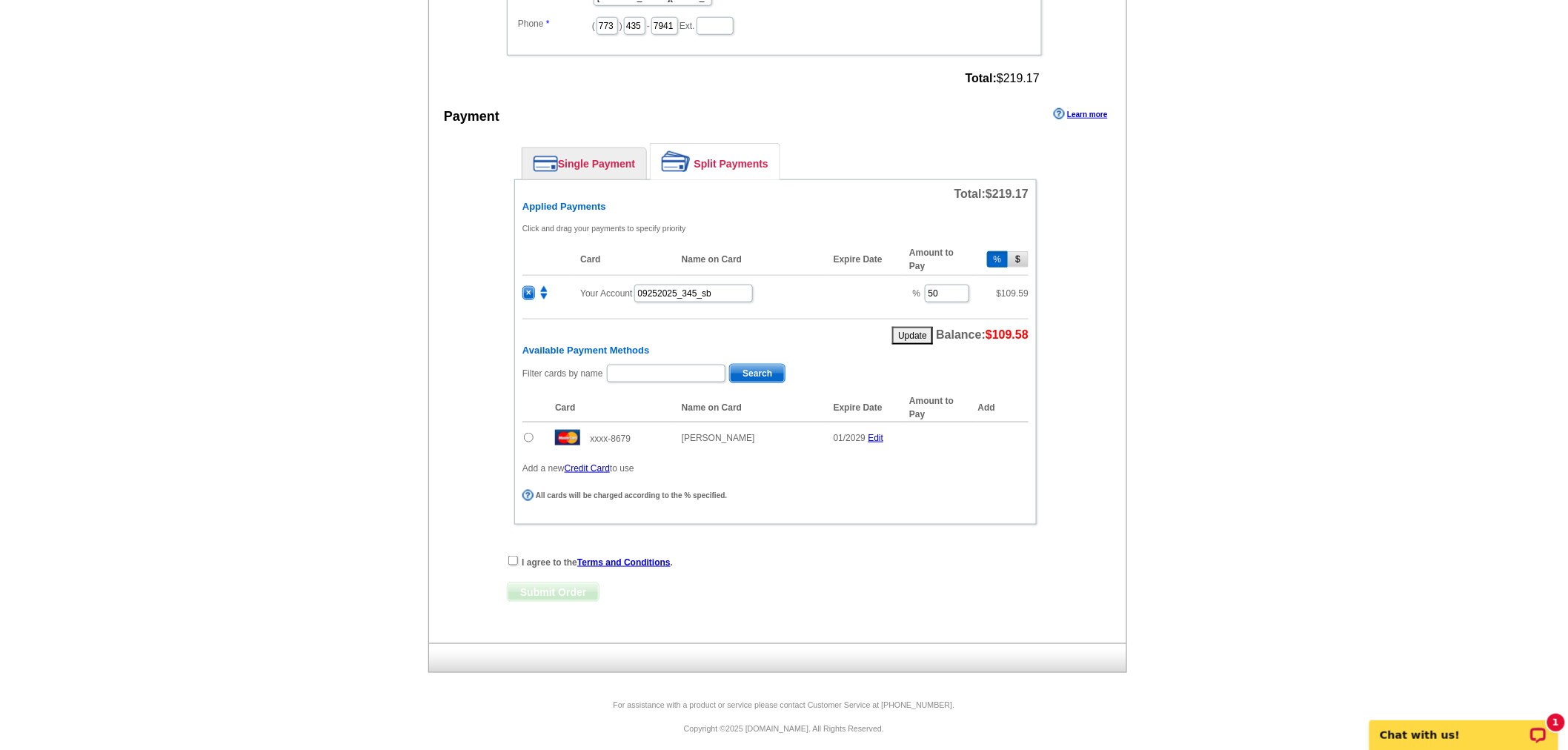
click at [530, 433] on input "radio" at bounding box center [529, 438] width 10 height 10
click at [996, 431] on span "Add" at bounding box center [1006, 440] width 42 height 18
radio input "false"
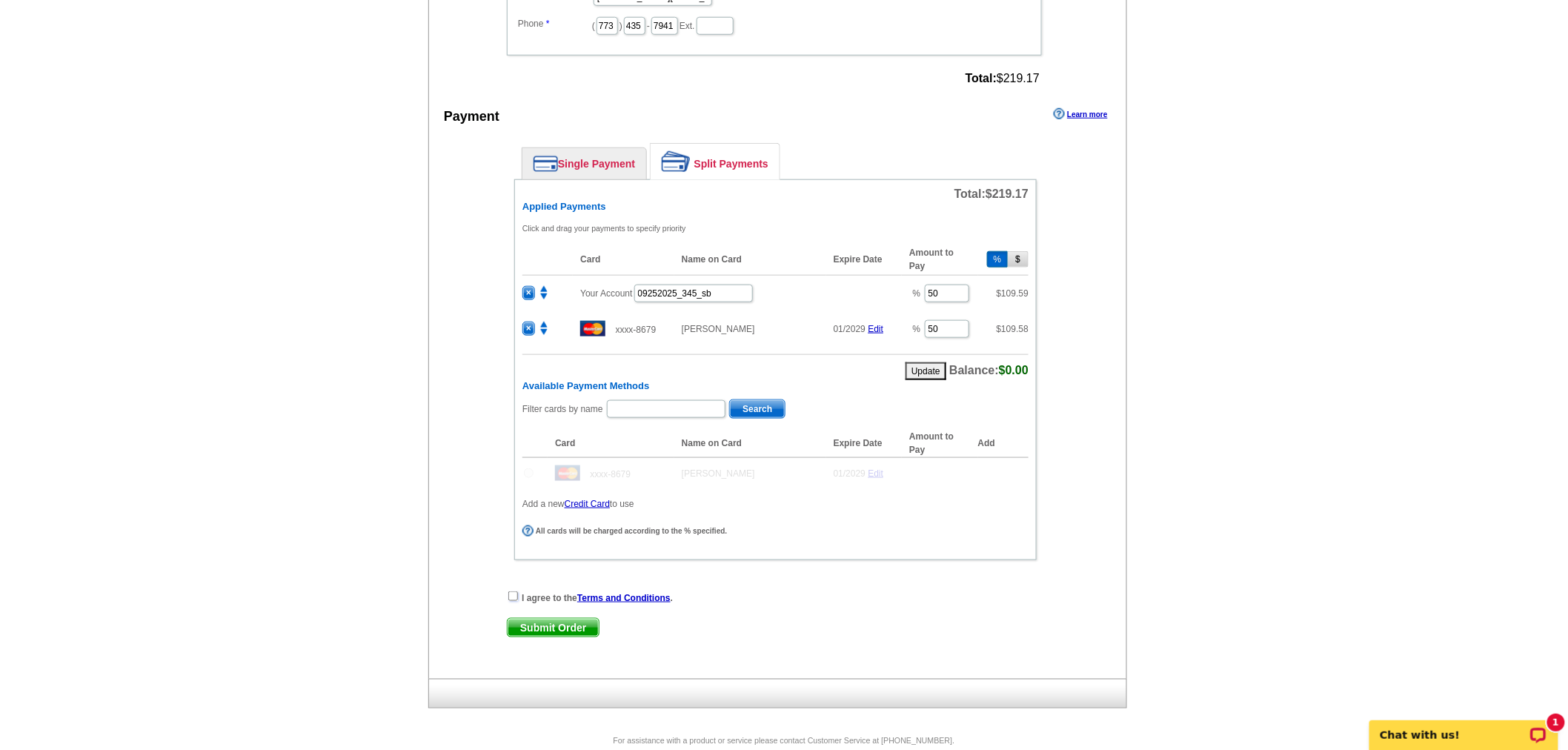
click at [512, 591] on input "checkbox" at bounding box center [514, 596] width 10 height 10
checkbox input "true"
click at [545, 618] on span "Submit Order" at bounding box center [553, 627] width 91 height 18
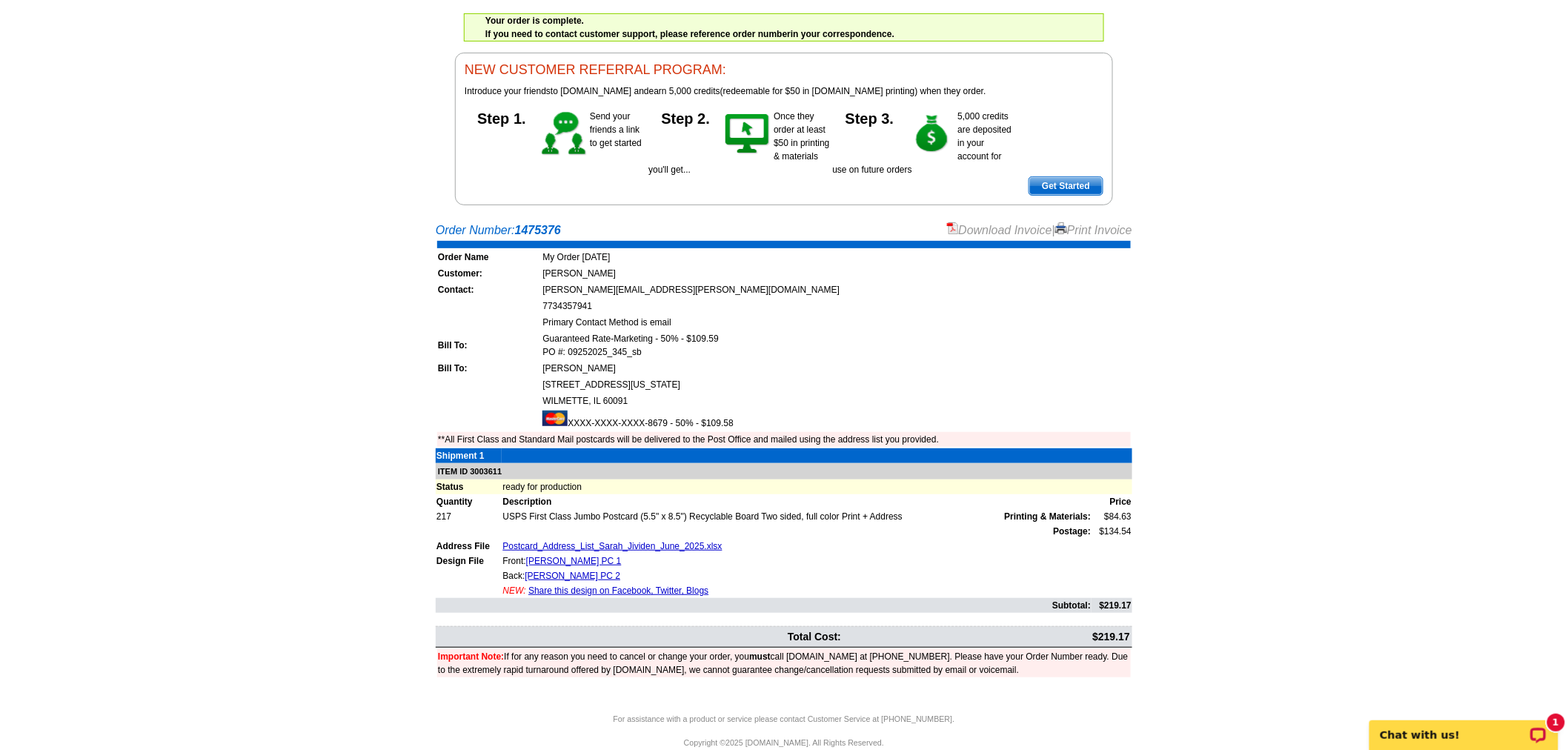
scroll to position [108, 0]
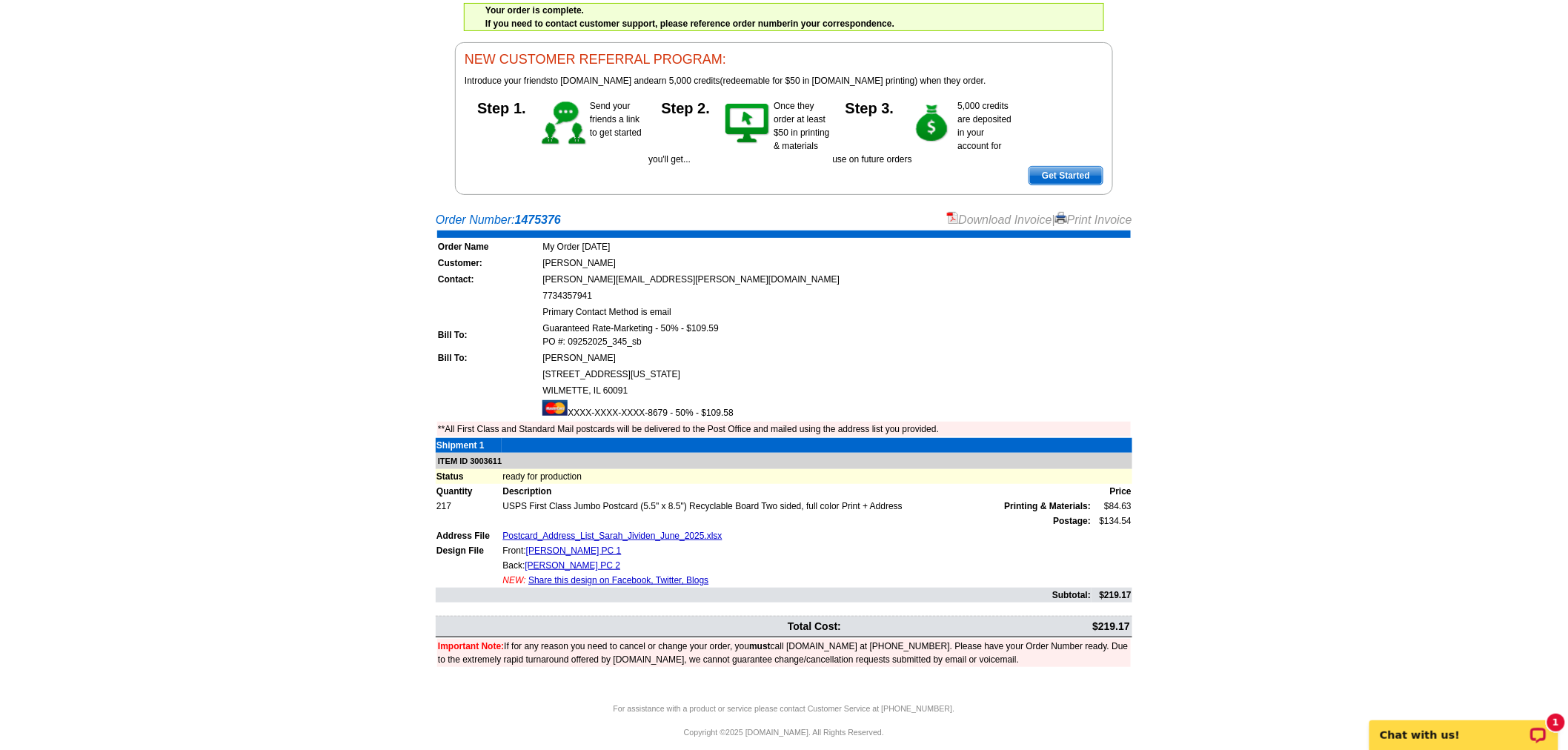
click at [982, 216] on link "Download Invoice" at bounding box center [1000, 219] width 106 height 13
